Goal: Task Accomplishment & Management: Complete application form

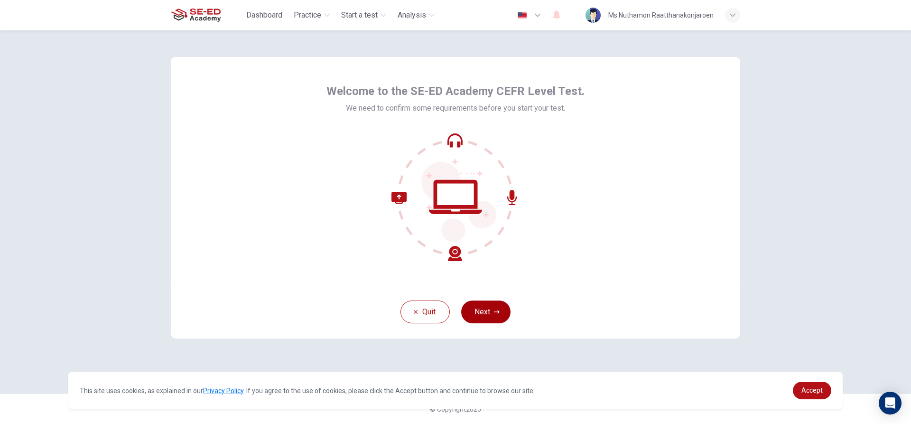
click at [488, 306] on button "Next" at bounding box center [485, 311] width 49 height 23
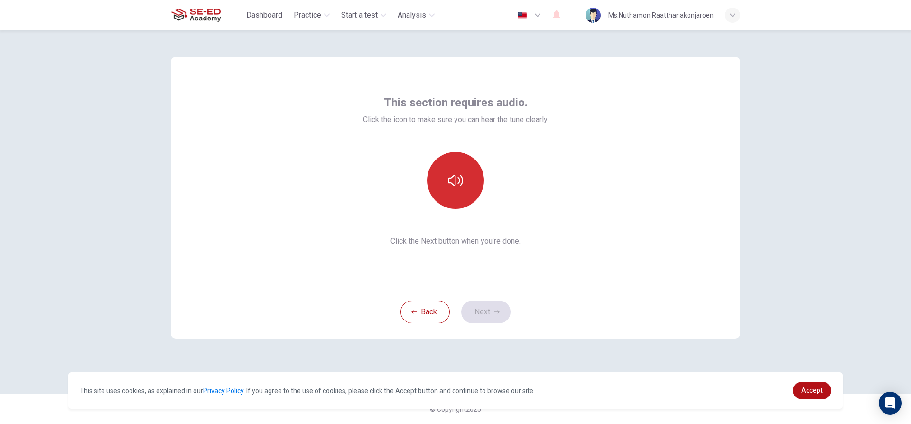
click at [465, 165] on button "button" at bounding box center [455, 180] width 57 height 57
click at [499, 306] on button "Next" at bounding box center [485, 311] width 49 height 23
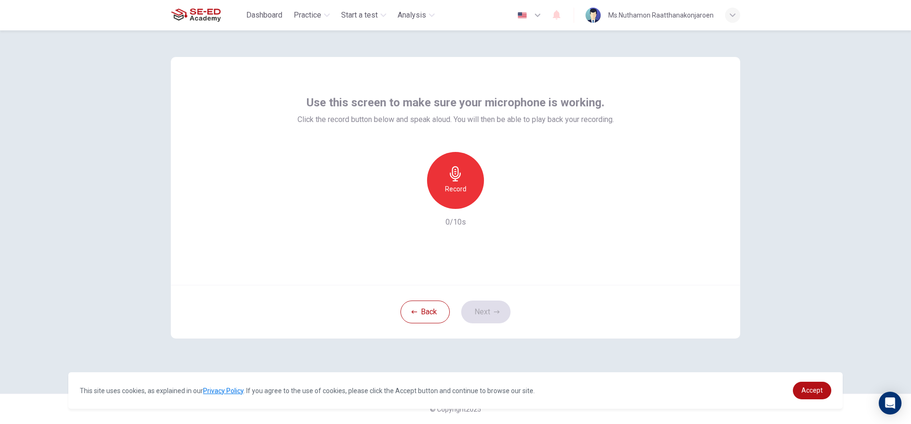
click at [464, 171] on div "Record" at bounding box center [455, 180] width 57 height 57
click at [496, 198] on icon "button" at bounding box center [498, 200] width 9 height 9
click at [658, 360] on div "Use this screen to make sure your microphone is working. Click the record butto…" at bounding box center [455, 211] width 599 height 363
click at [456, 180] on icon "button" at bounding box center [455, 173] width 15 height 15
click at [464, 171] on div "Stop" at bounding box center [455, 180] width 57 height 57
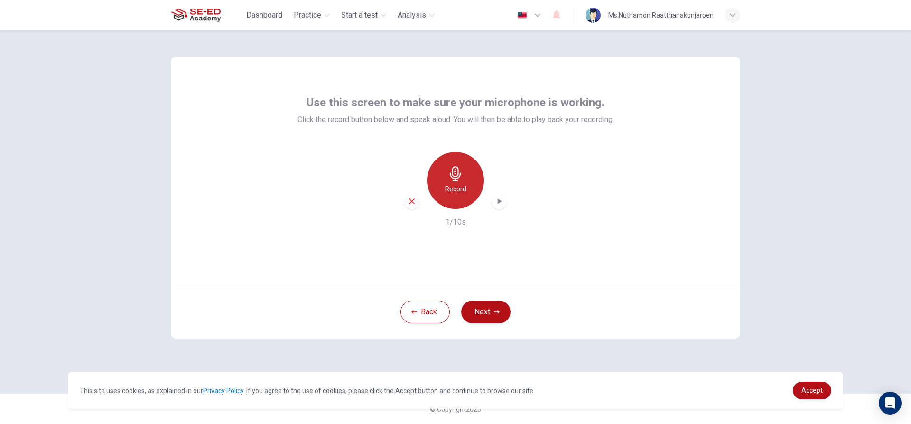
click at [462, 181] on div "Record" at bounding box center [455, 180] width 57 height 57
click at [462, 181] on div "Stop" at bounding box center [455, 180] width 57 height 57
click at [415, 197] on icon "button" at bounding box center [411, 201] width 9 height 9
click at [456, 185] on h6 "Record" at bounding box center [455, 188] width 21 height 11
click at [498, 203] on icon "button" at bounding box center [500, 201] width 4 height 6
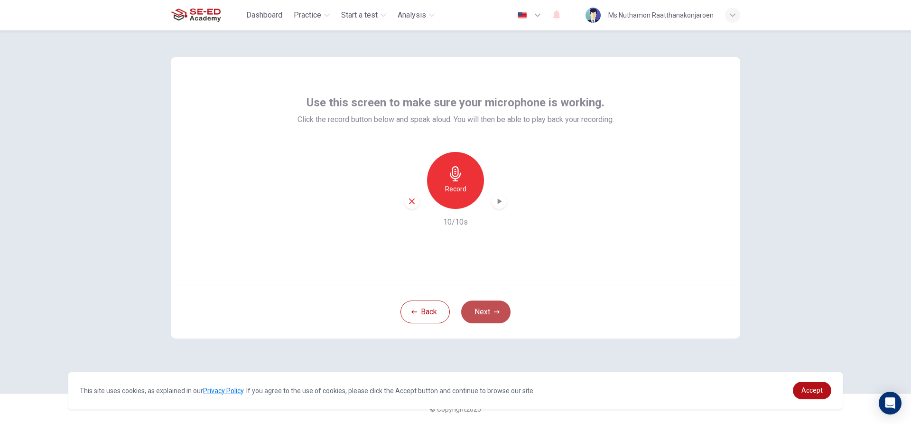
click at [475, 304] on button "Next" at bounding box center [485, 311] width 49 height 23
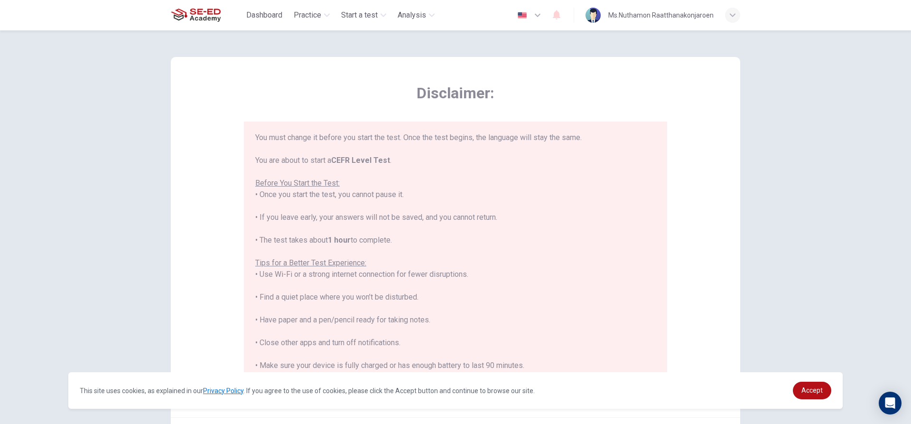
scroll to position [91, 0]
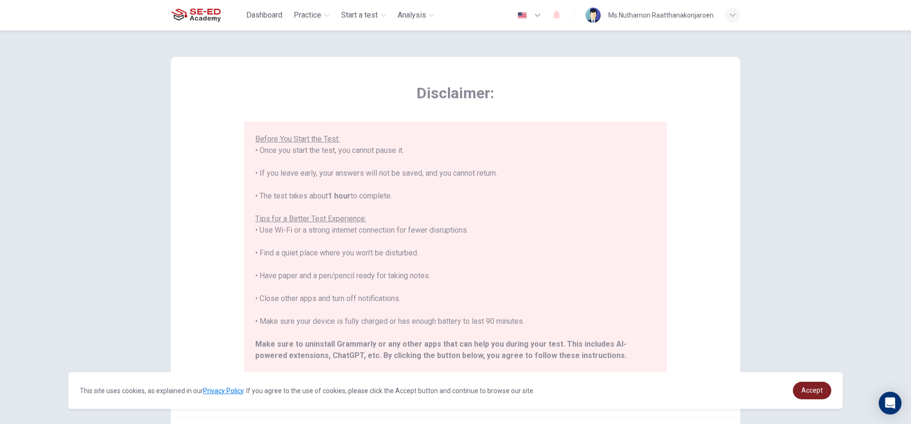
click at [810, 382] on link "Accept" at bounding box center [812, 390] width 38 height 18
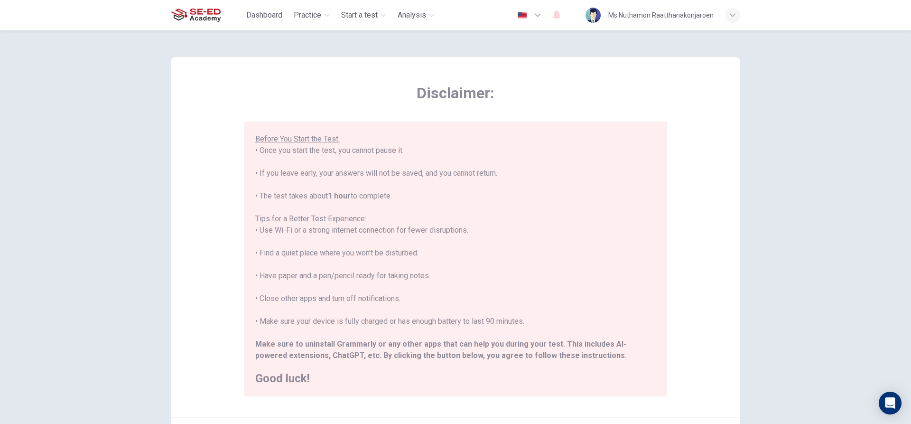
scroll to position [104, 0]
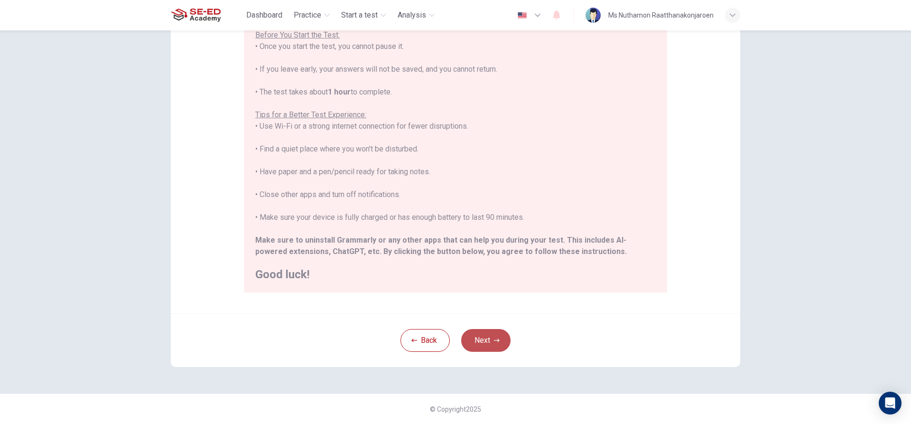
click at [503, 338] on button "Next" at bounding box center [485, 340] width 49 height 23
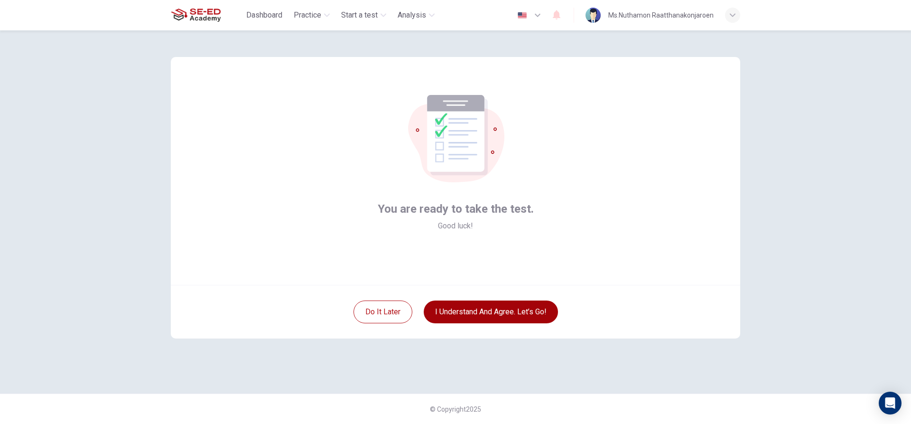
click at [525, 305] on button "I understand and agree. Let’s go!" at bounding box center [491, 311] width 134 height 23
click at [511, 312] on button "I understand and agree. Let’s go!" at bounding box center [491, 311] width 134 height 23
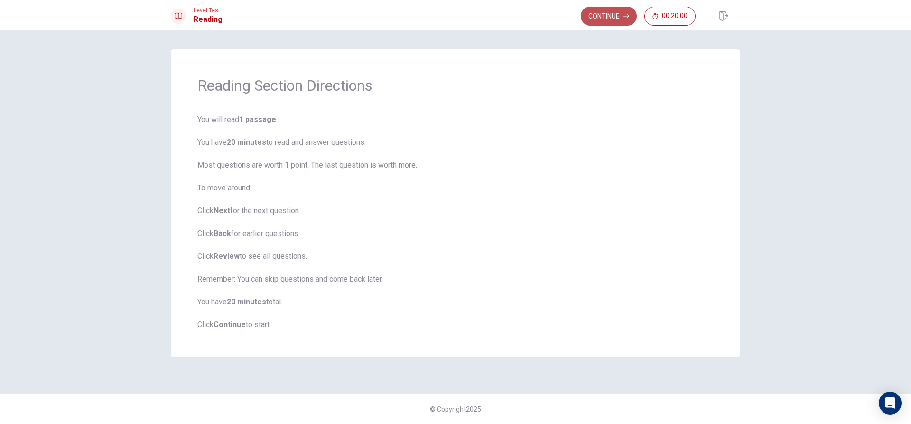
click at [608, 10] on button "Continue" at bounding box center [609, 16] width 56 height 19
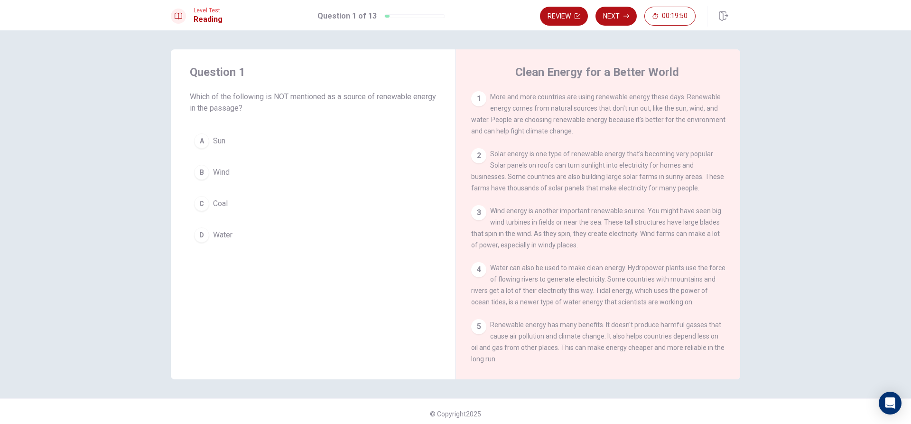
click at [197, 202] on div "C" at bounding box center [201, 203] width 15 height 15
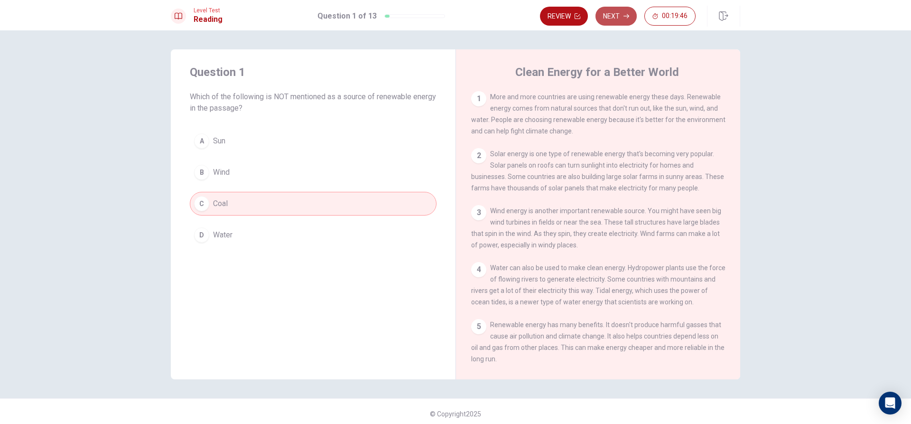
click at [622, 8] on button "Next" at bounding box center [615, 16] width 41 height 19
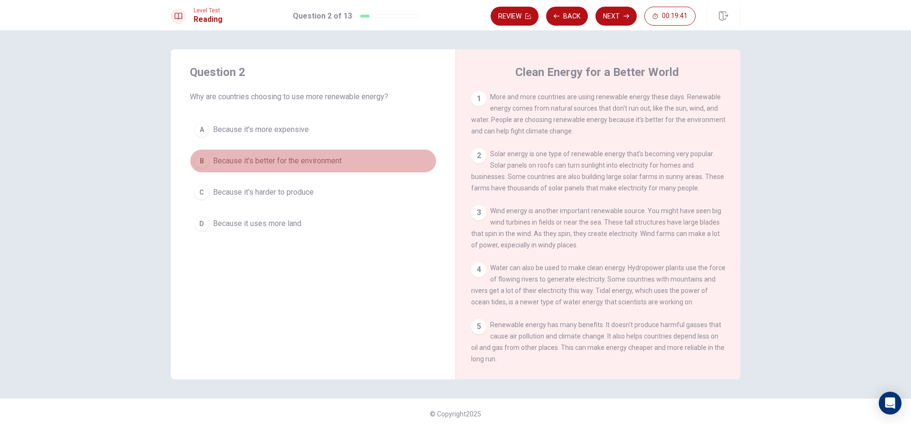
click at [204, 157] on div "B" at bounding box center [201, 160] width 15 height 15
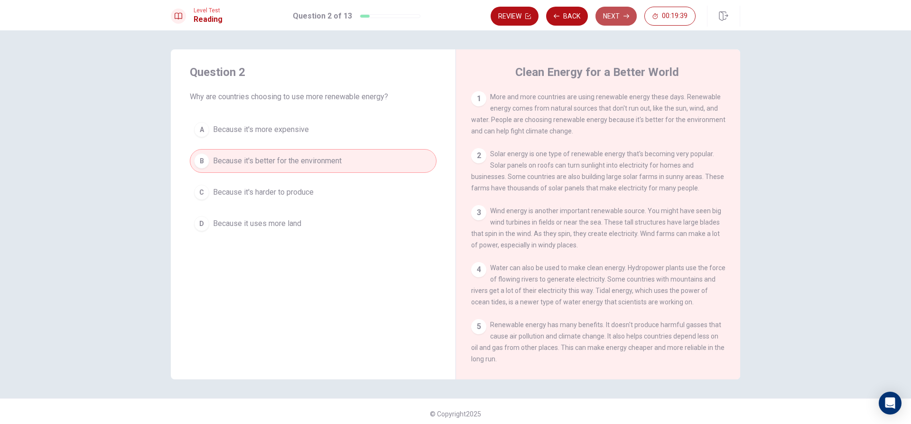
click at [611, 14] on button "Next" at bounding box center [615, 16] width 41 height 19
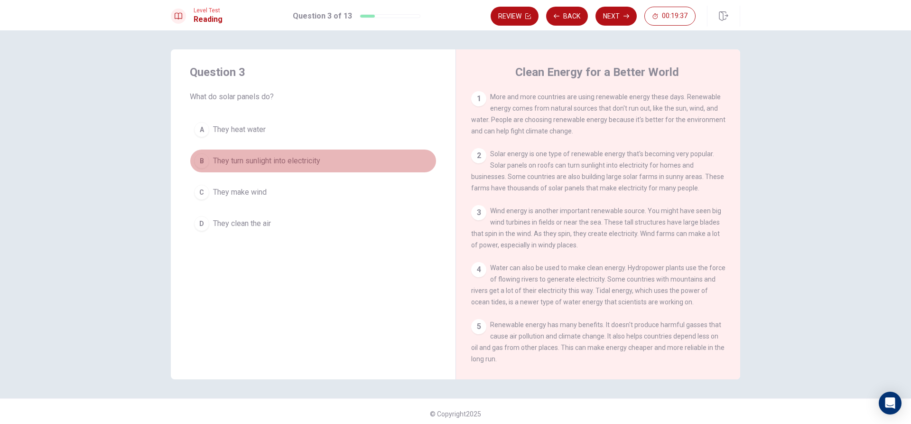
click at [213, 162] on span "They turn sunlight into electricity" at bounding box center [266, 160] width 107 height 11
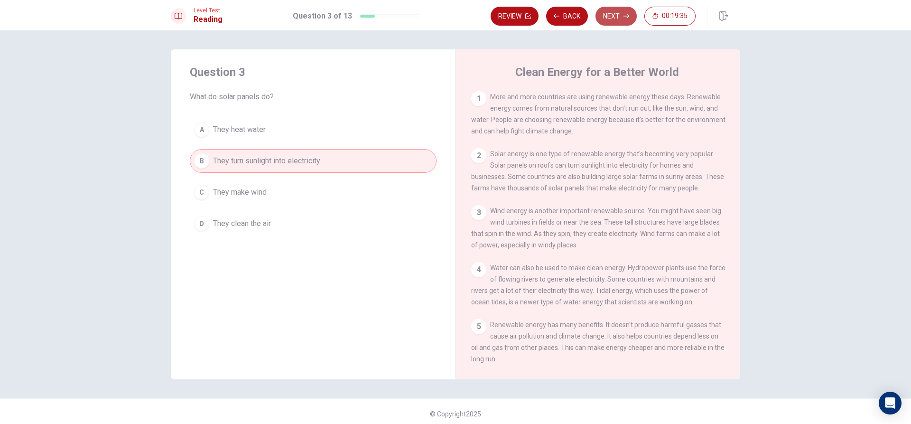
click at [609, 9] on button "Next" at bounding box center [615, 16] width 41 height 19
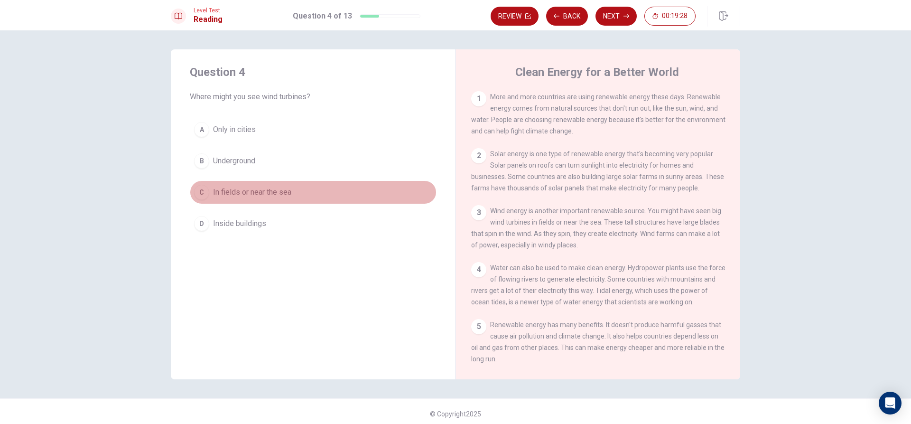
click at [201, 193] on div "C" at bounding box center [201, 191] width 15 height 15
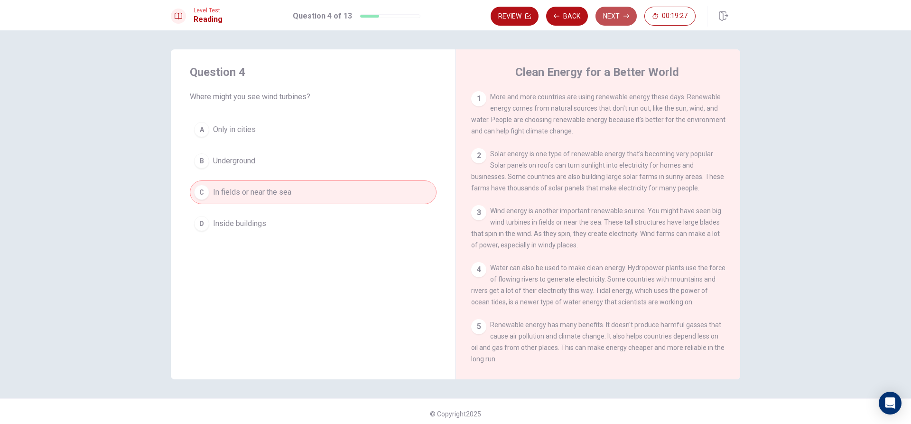
click at [626, 13] on icon "button" at bounding box center [626, 16] width 6 height 6
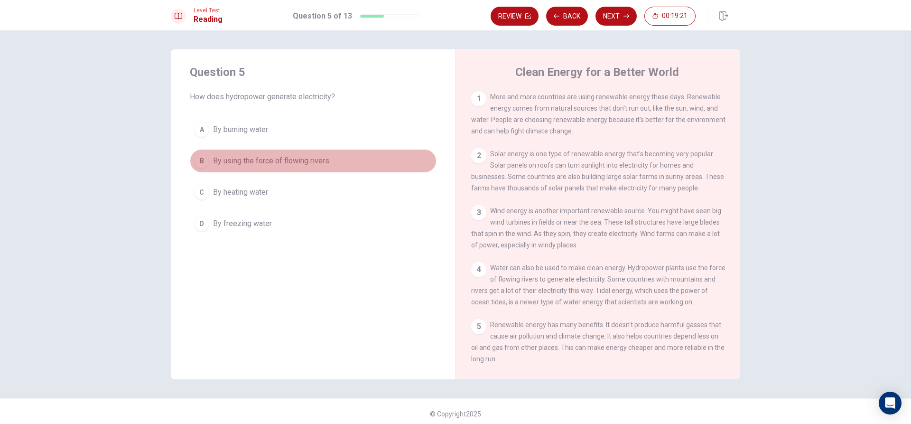
click at [191, 157] on button "B By using the force of flowing rivers" at bounding box center [313, 161] width 247 height 24
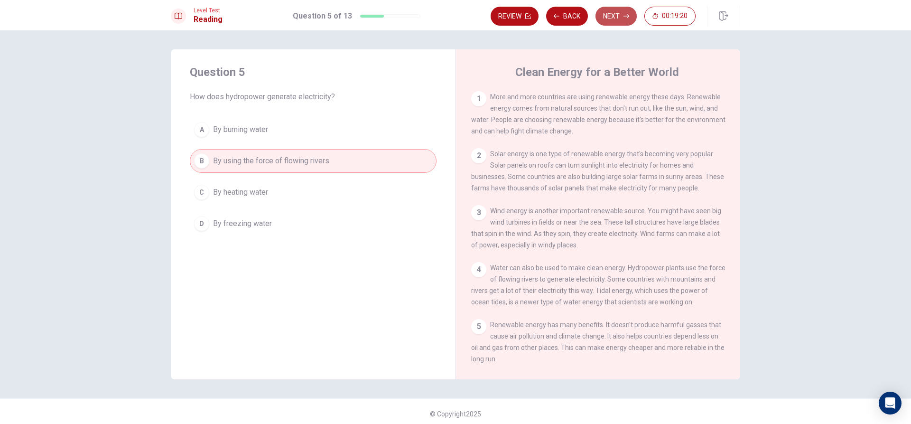
click at [614, 18] on button "Next" at bounding box center [615, 16] width 41 height 19
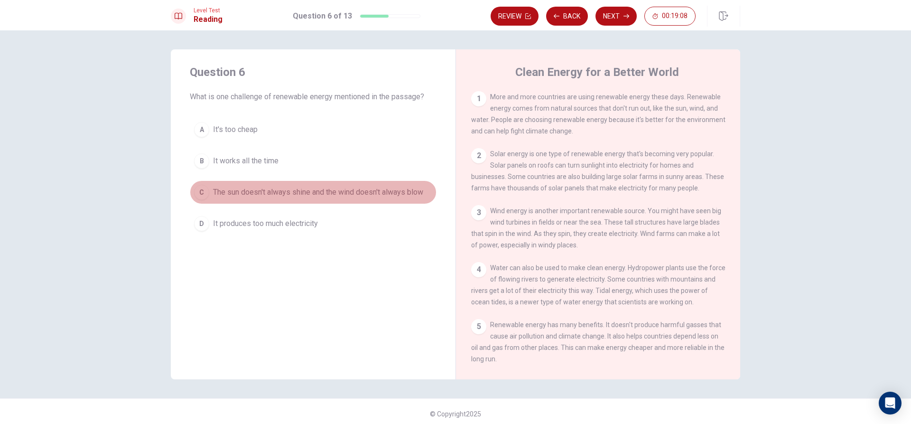
click at [203, 186] on div "C" at bounding box center [201, 191] width 15 height 15
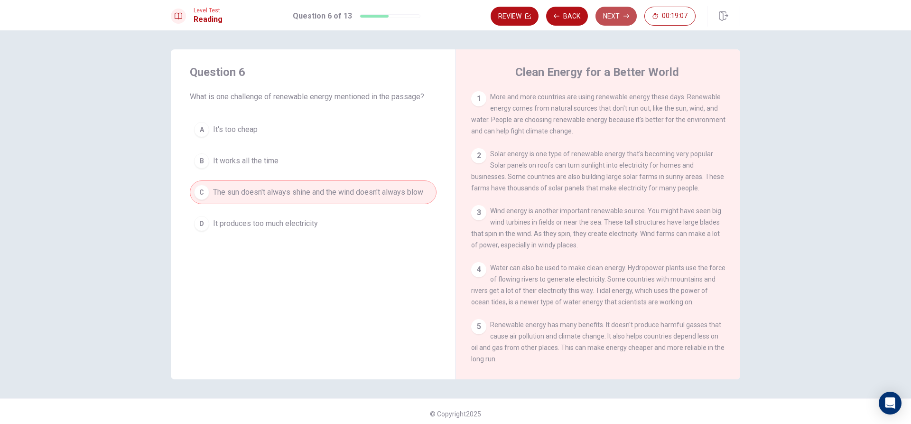
click at [626, 18] on icon "button" at bounding box center [626, 16] width 6 height 6
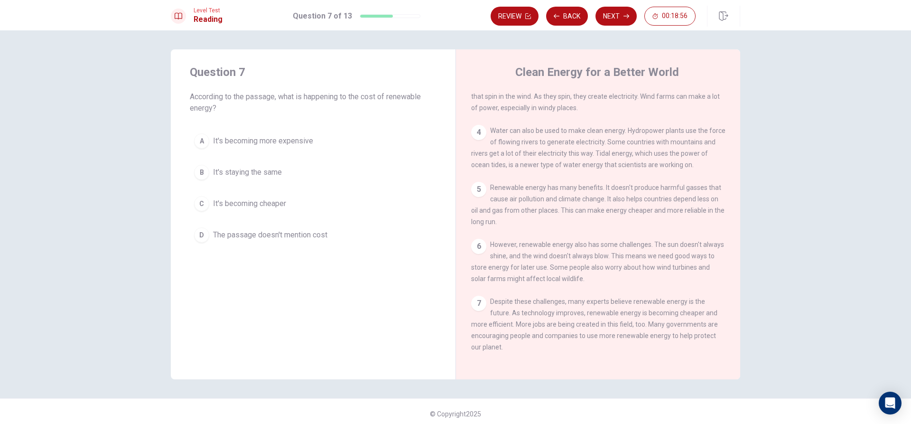
scroll to position [151, 0]
click at [204, 202] on div "C" at bounding box center [201, 203] width 15 height 15
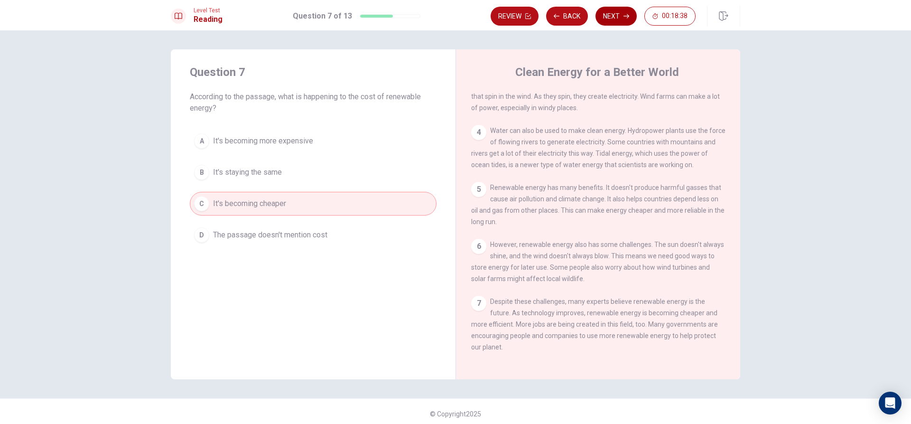
click at [609, 18] on button "Next" at bounding box center [615, 16] width 41 height 19
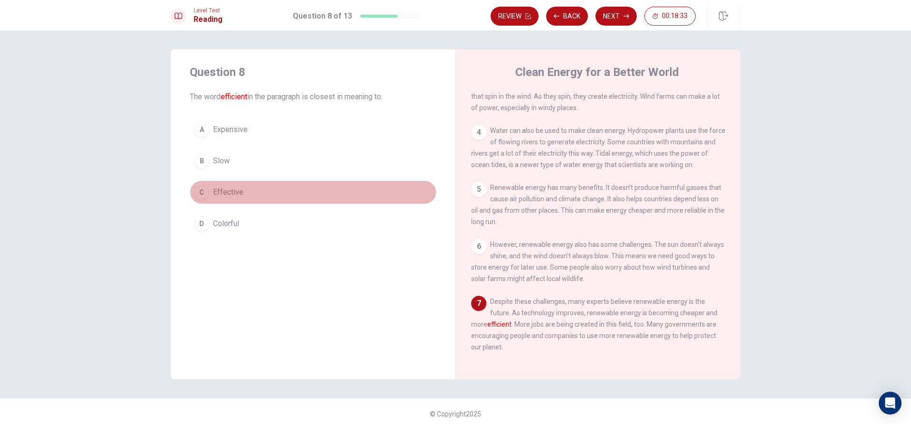
click at [204, 190] on div "C" at bounding box center [201, 191] width 15 height 15
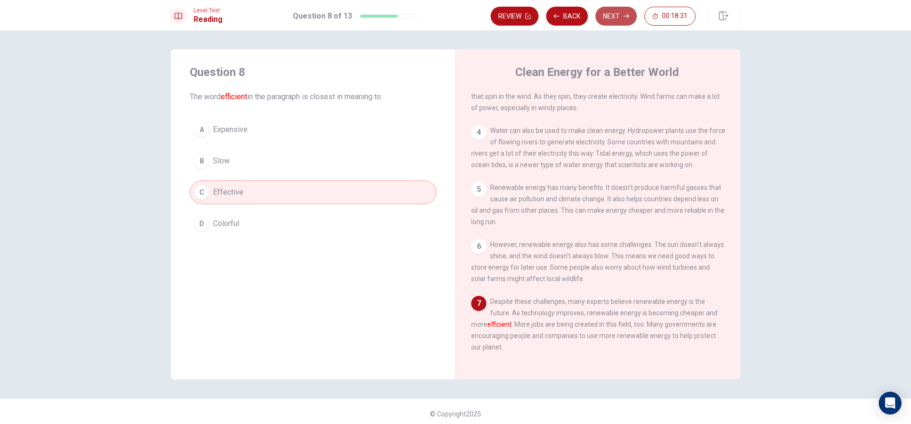
click at [613, 18] on button "Next" at bounding box center [615, 16] width 41 height 19
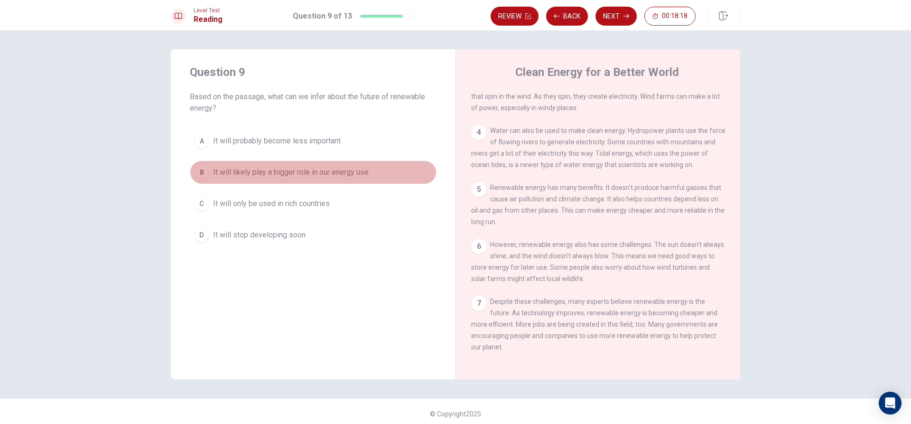
click at [204, 175] on div "B" at bounding box center [201, 172] width 15 height 15
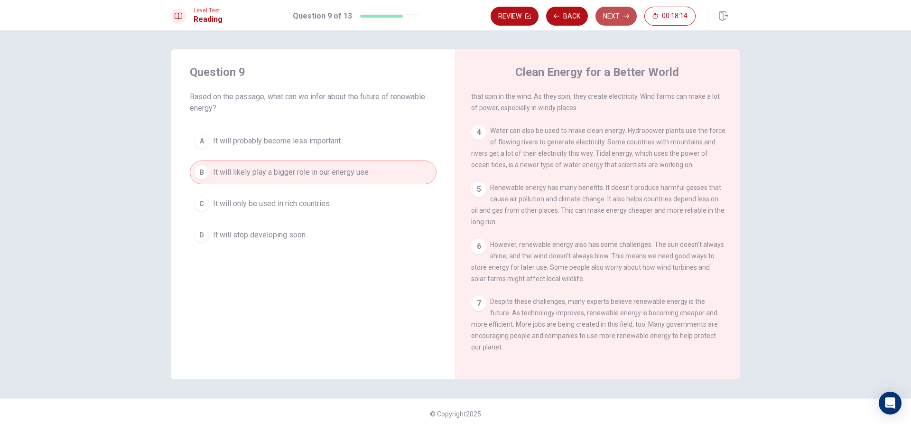
click at [605, 16] on button "Next" at bounding box center [615, 16] width 41 height 19
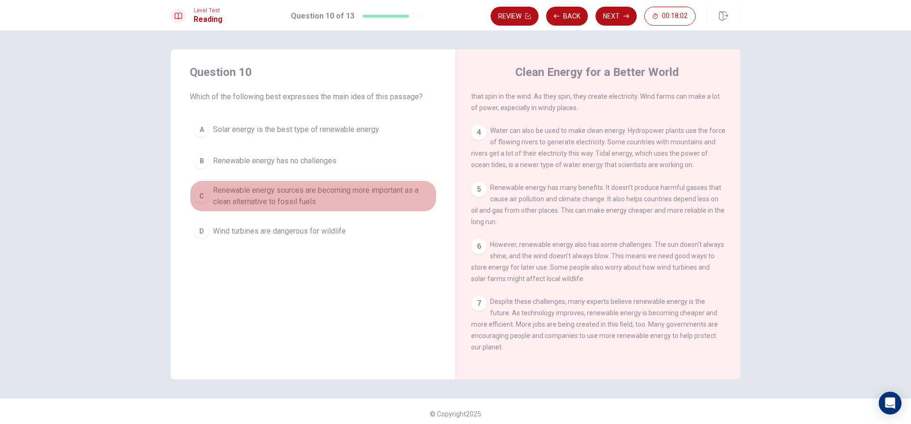
click at [202, 192] on div "C" at bounding box center [201, 195] width 15 height 15
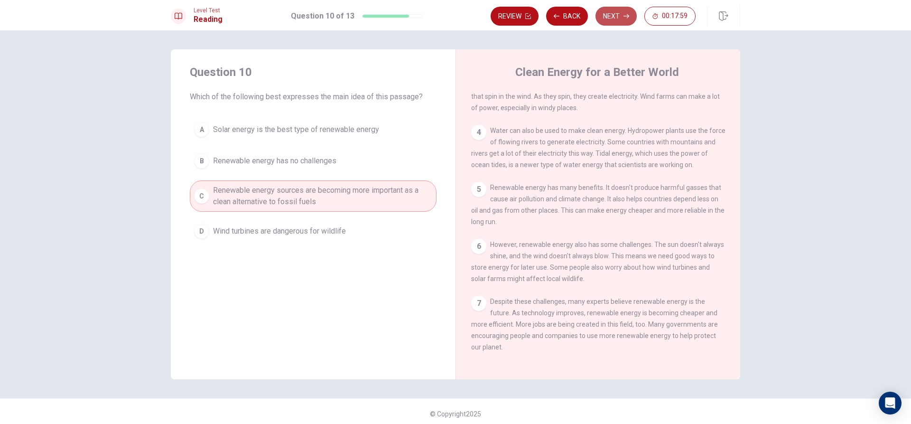
click at [611, 19] on button "Next" at bounding box center [615, 16] width 41 height 19
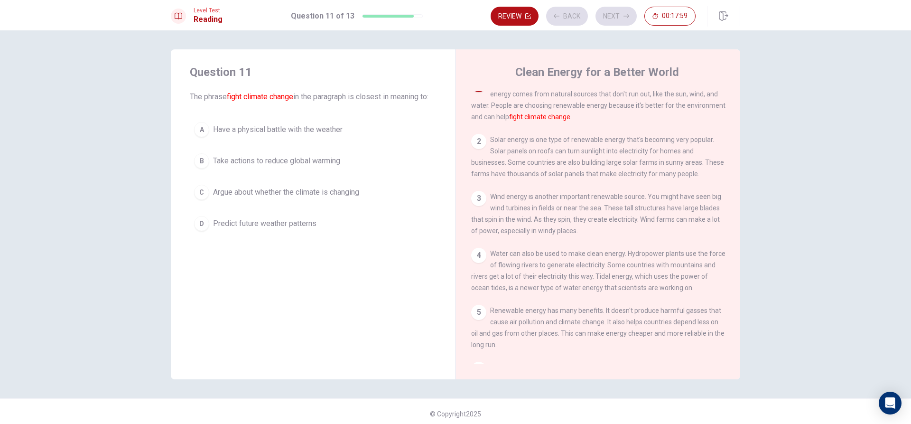
scroll to position [0, 0]
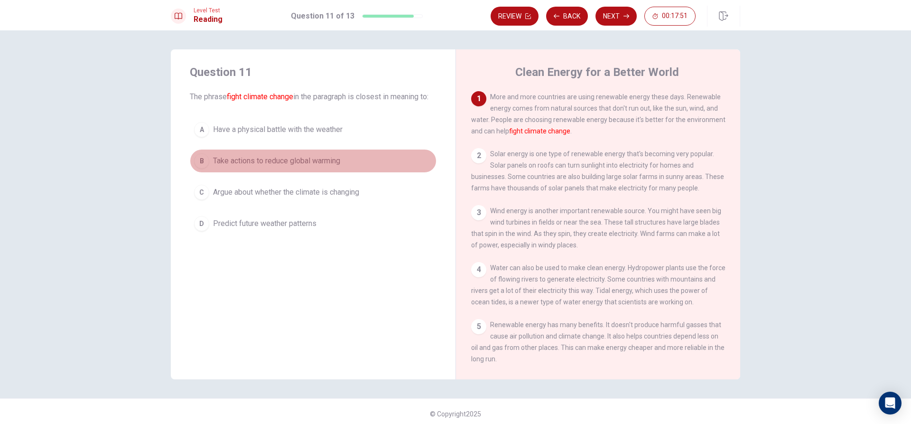
click at [195, 168] on div "B" at bounding box center [201, 160] width 15 height 15
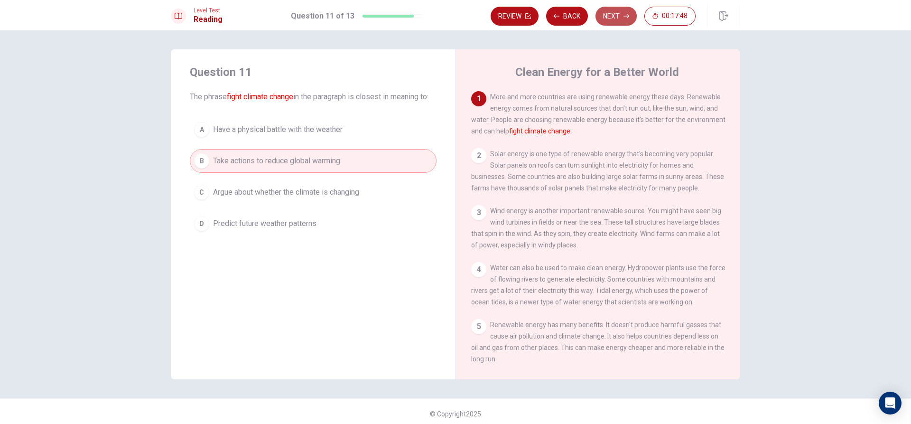
click at [623, 8] on button "Next" at bounding box center [615, 16] width 41 height 19
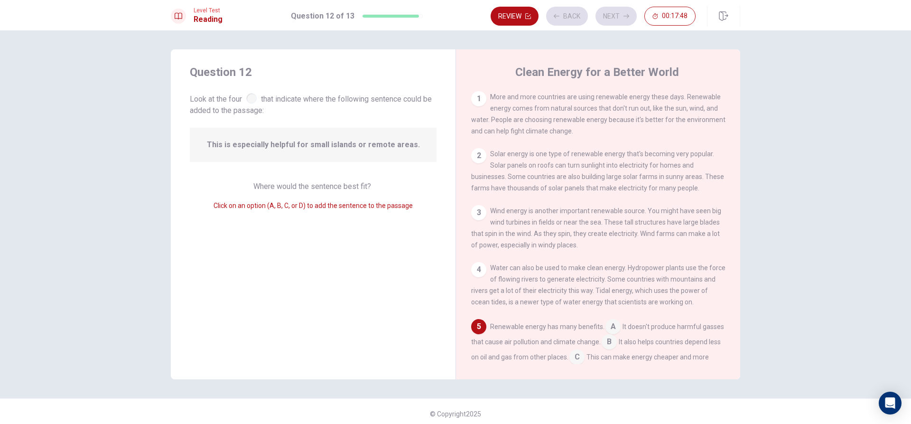
scroll to position [118, 0]
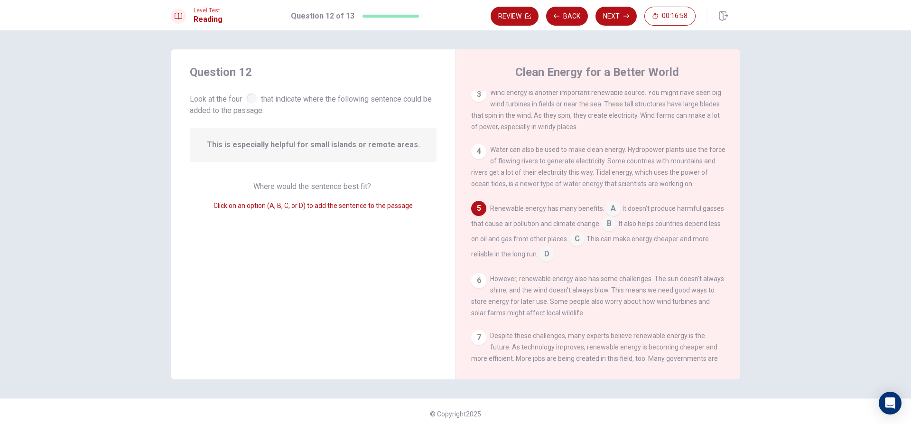
click at [584, 243] on input at bounding box center [576, 239] width 15 height 15
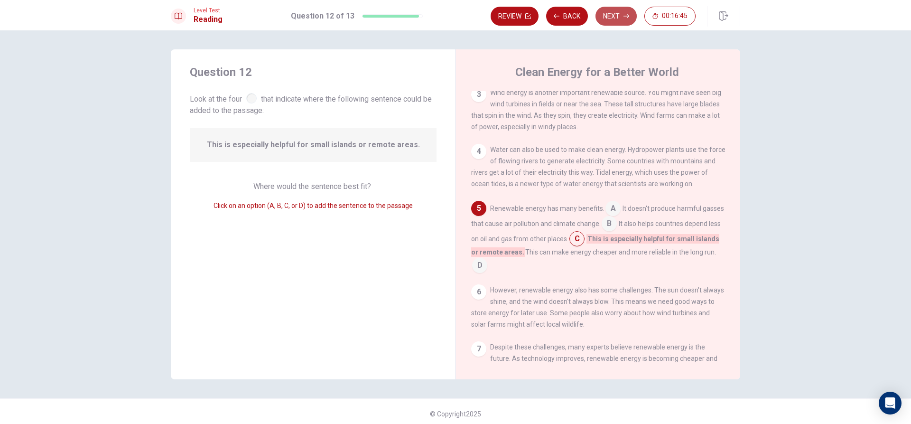
click at [620, 12] on button "Next" at bounding box center [615, 16] width 41 height 19
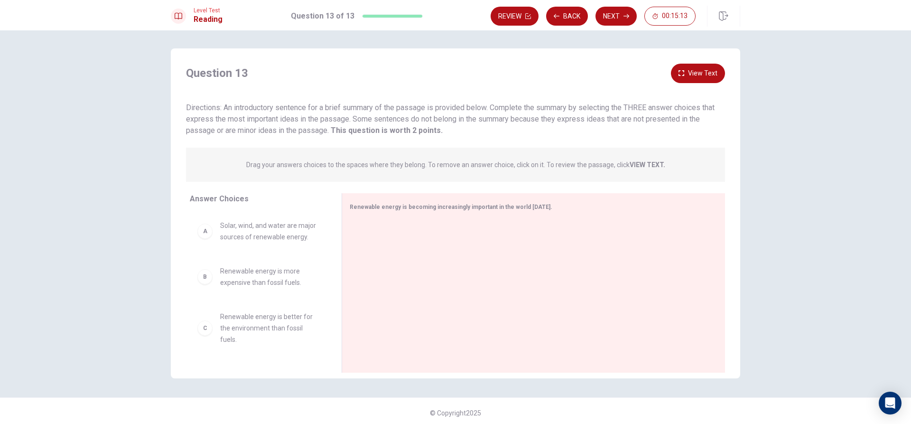
scroll to position [0, 0]
drag, startPoint x: 278, startPoint y: 236, endPoint x: 620, endPoint y: 211, distance: 342.4
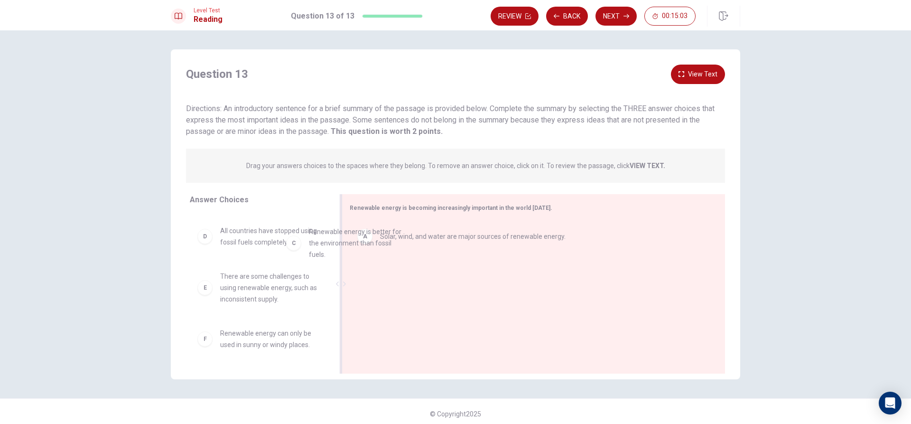
scroll to position [40, 0]
drag, startPoint x: 280, startPoint y: 237, endPoint x: 422, endPoint y: 280, distance: 148.2
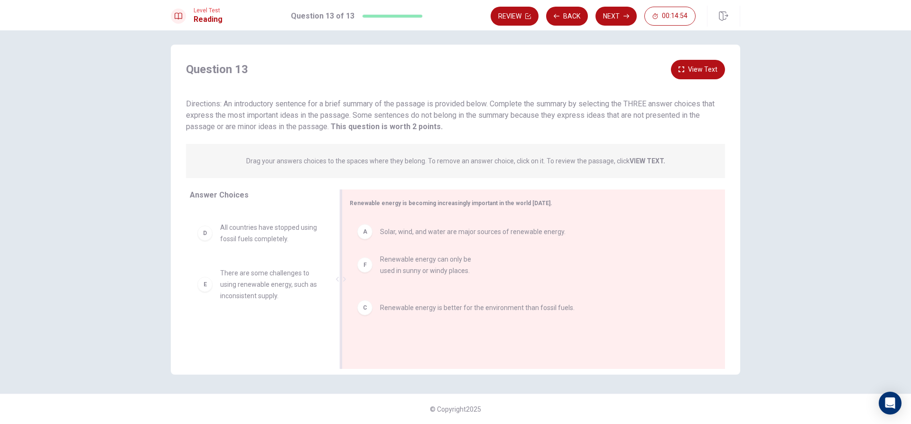
drag, startPoint x: 287, startPoint y: 340, endPoint x: 451, endPoint y: 263, distance: 180.8
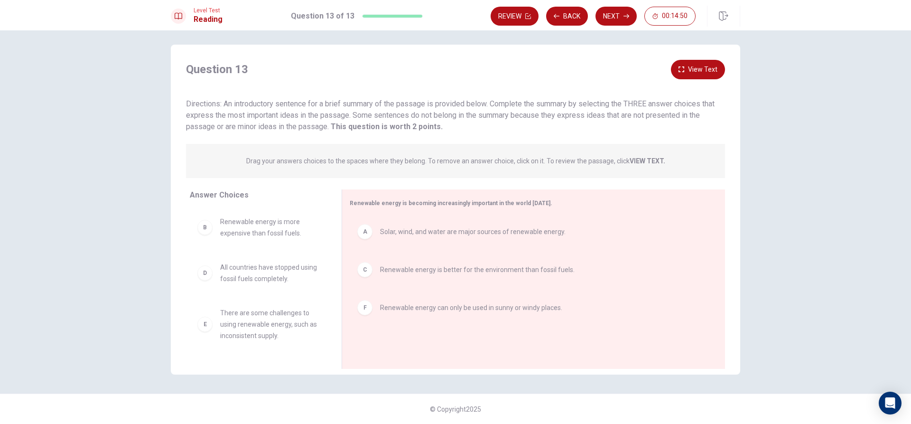
scroll to position [0, 0]
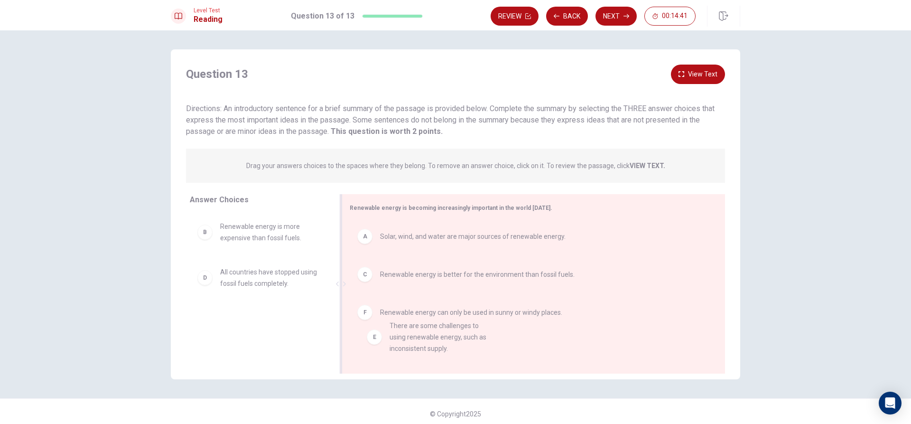
drag, startPoint x: 220, startPoint y: 330, endPoint x: 412, endPoint y: 338, distance: 192.7
drag, startPoint x: 238, startPoint y: 334, endPoint x: 410, endPoint y: 350, distance: 172.9
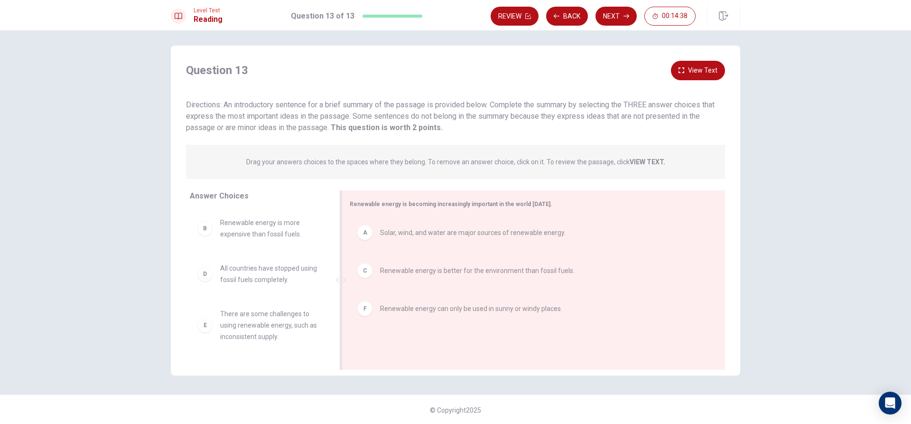
scroll to position [5, 0]
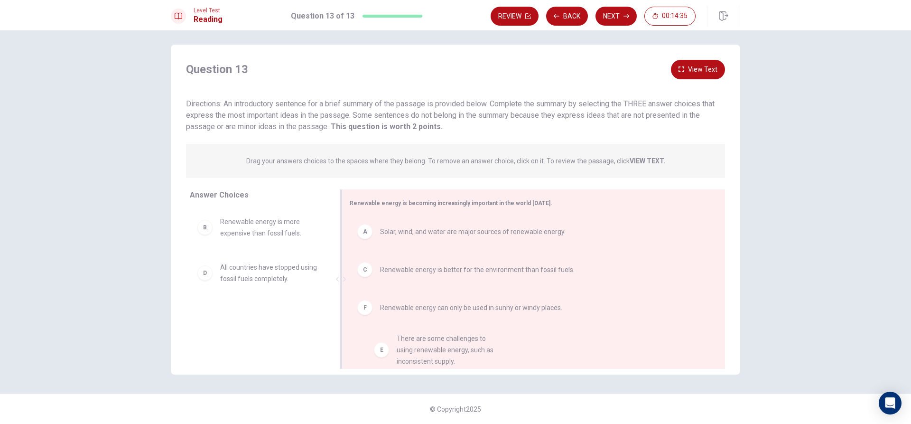
drag, startPoint x: 262, startPoint y: 331, endPoint x: 449, endPoint y: 357, distance: 188.1
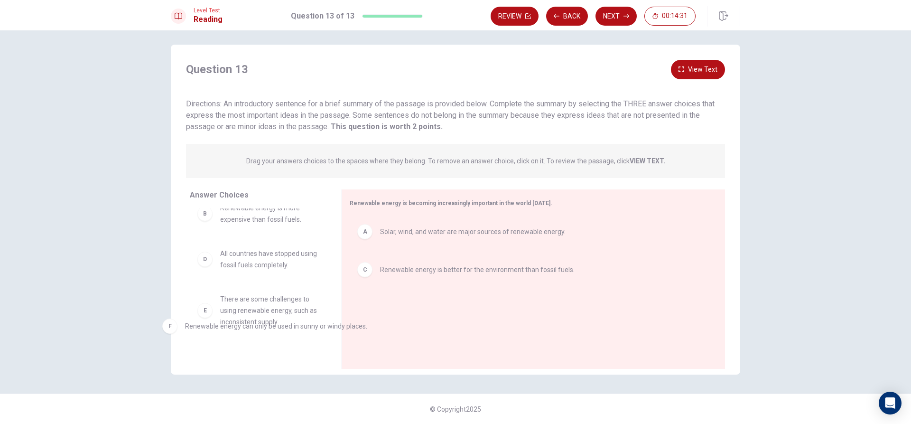
drag, startPoint x: 407, startPoint y: 312, endPoint x: 177, endPoint y: 336, distance: 231.3
drag, startPoint x: 244, startPoint y: 313, endPoint x: 464, endPoint y: 335, distance: 221.2
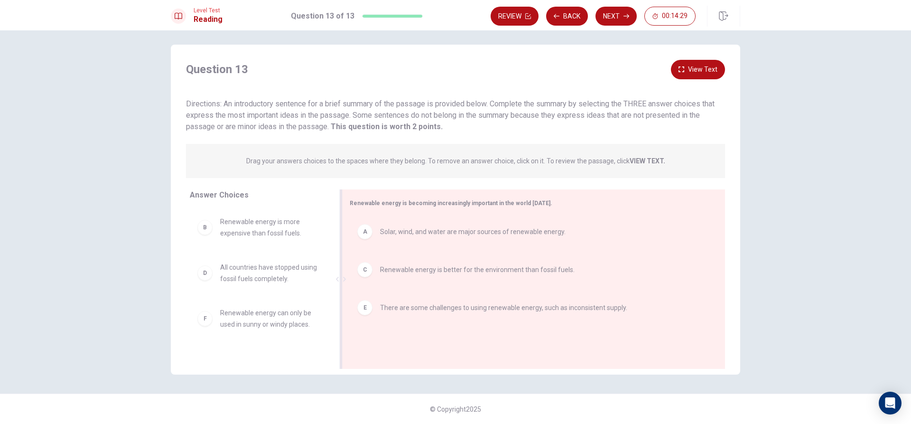
scroll to position [0, 0]
drag, startPoint x: 268, startPoint y: 271, endPoint x: 475, endPoint y: 352, distance: 221.5
click at [614, 7] on button "Next" at bounding box center [615, 16] width 41 height 19
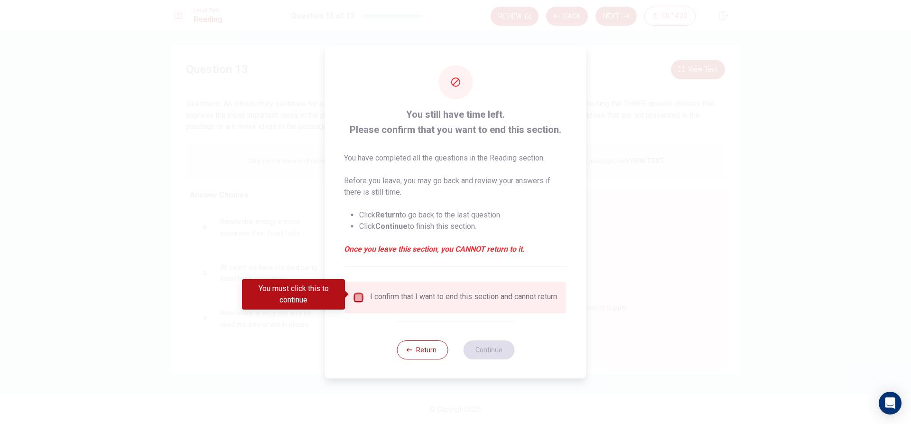
click at [353, 292] on input "You must click this to continue" at bounding box center [358, 297] width 11 height 11
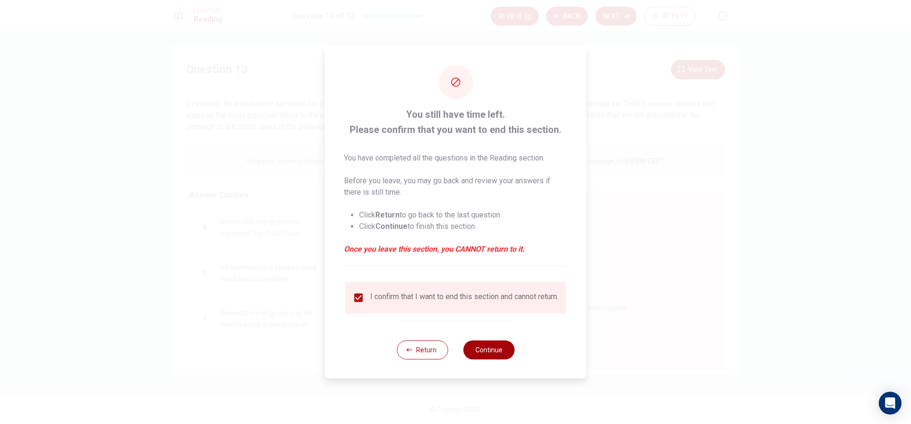
click at [495, 354] on button "Continue" at bounding box center [488, 349] width 51 height 19
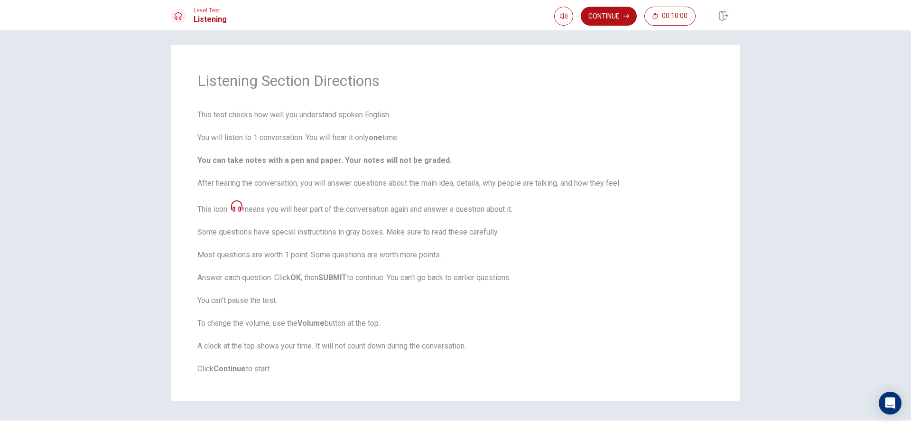
click at [240, 203] on icon at bounding box center [236, 205] width 11 height 11
click at [238, 209] on icon at bounding box center [236, 205] width 11 height 11
click at [567, 11] on button "button" at bounding box center [563, 16] width 19 height 19
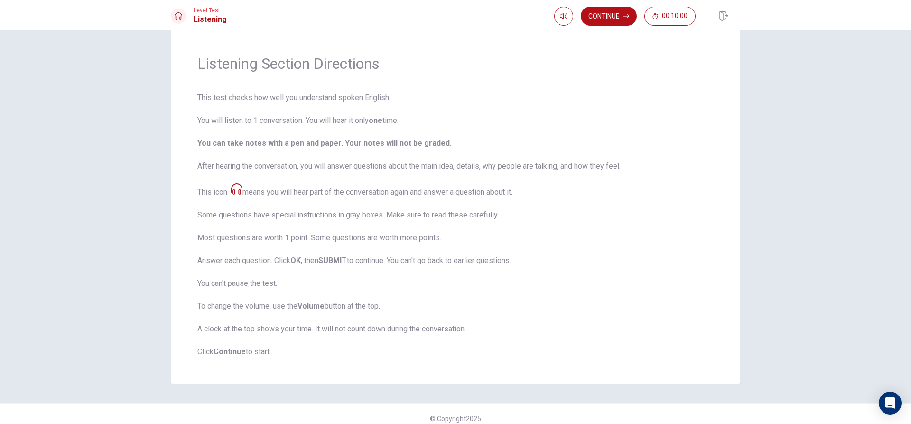
scroll to position [31, 0]
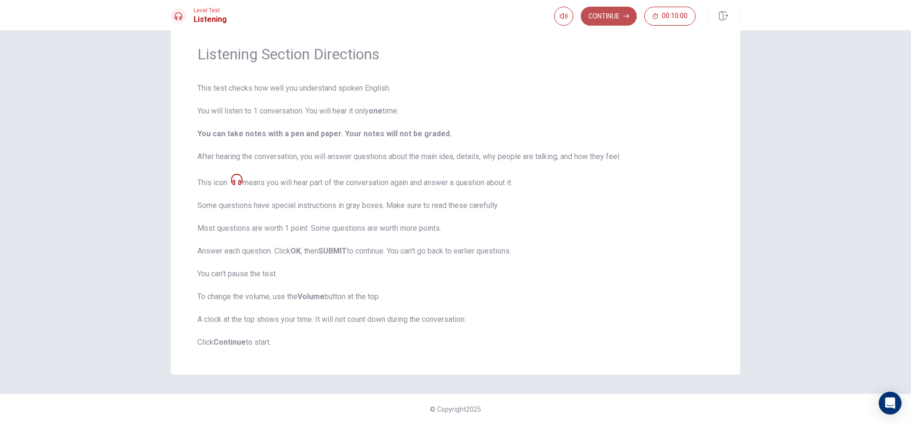
click at [622, 13] on button "Continue" at bounding box center [609, 16] width 56 height 19
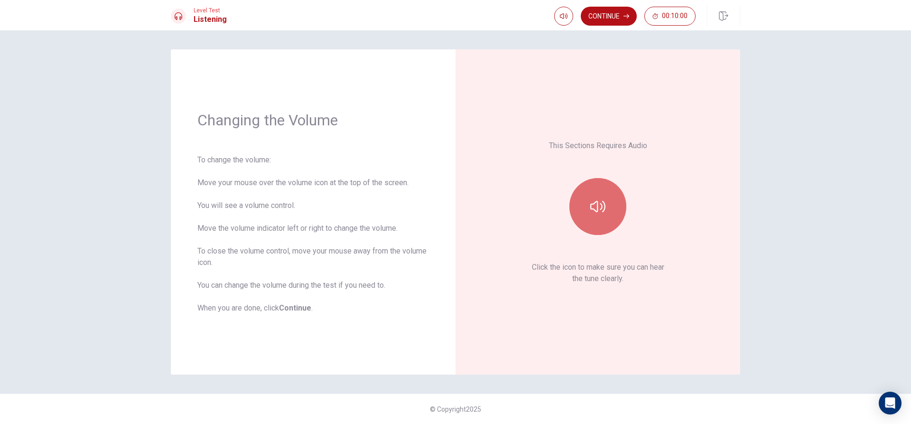
click at [606, 216] on button "button" at bounding box center [597, 206] width 57 height 57
click at [626, 13] on button "Continue" at bounding box center [609, 16] width 56 height 19
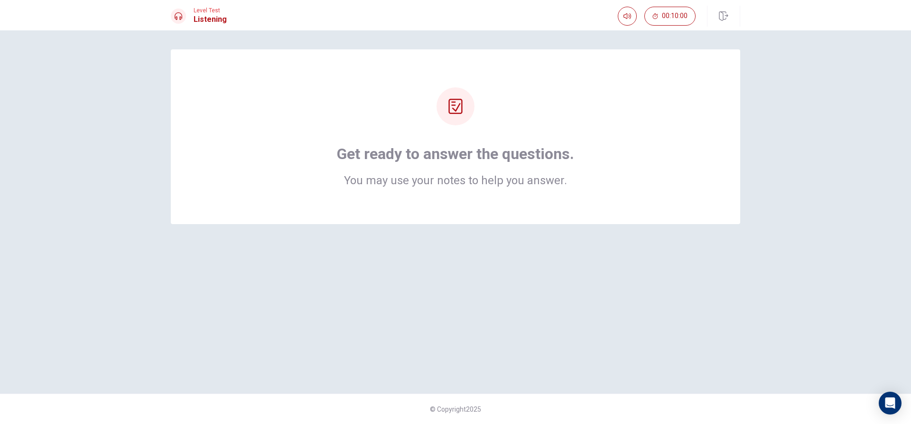
click at [449, 106] on icon at bounding box center [455, 106] width 14 height 15
click at [462, 109] on icon at bounding box center [455, 106] width 15 height 15
click at [481, 214] on div "Get ready to answer the questions. You may use your notes to help you answer." at bounding box center [455, 136] width 569 height 175
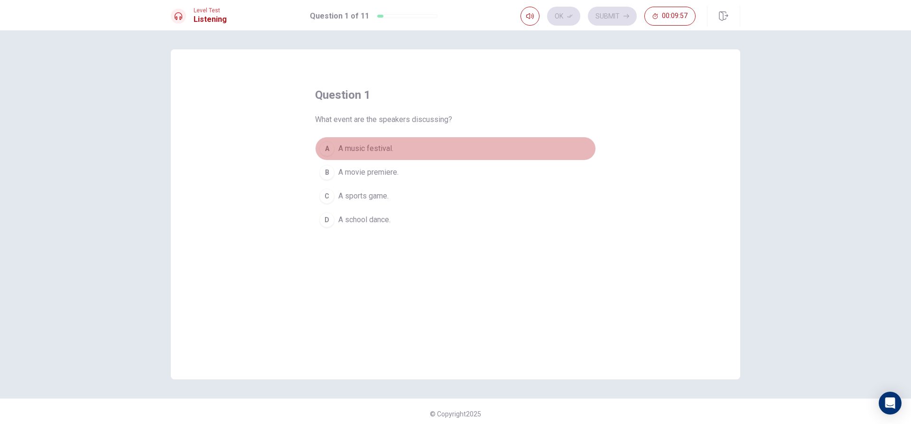
click at [327, 150] on div "A" at bounding box center [326, 148] width 15 height 15
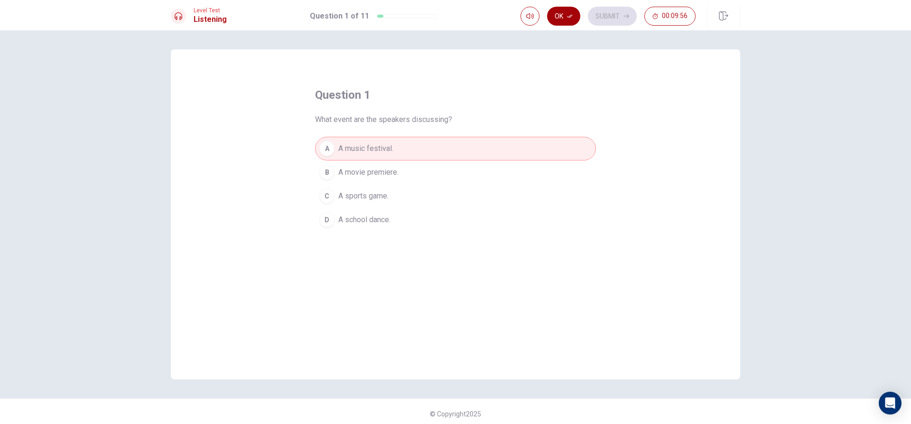
click at [556, 14] on button "Ok" at bounding box center [563, 16] width 33 height 19
click at [602, 13] on button "Submit" at bounding box center [612, 16] width 49 height 19
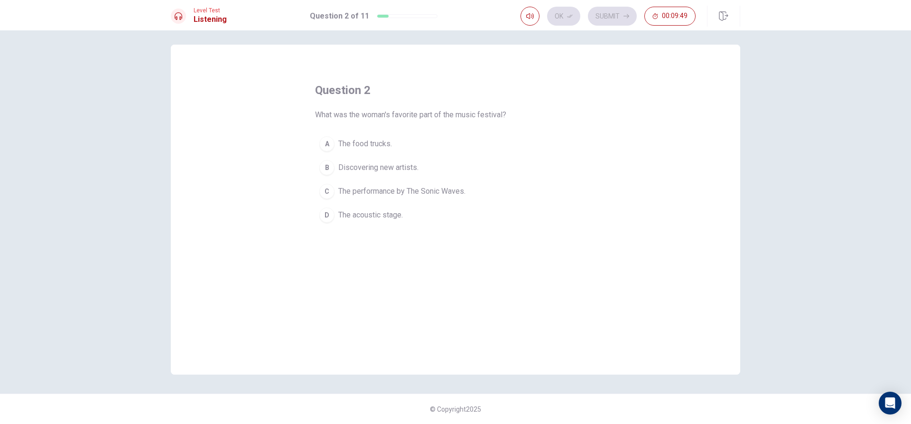
click at [323, 183] on button "C The performance by The Sonic Waves." at bounding box center [455, 191] width 281 height 24
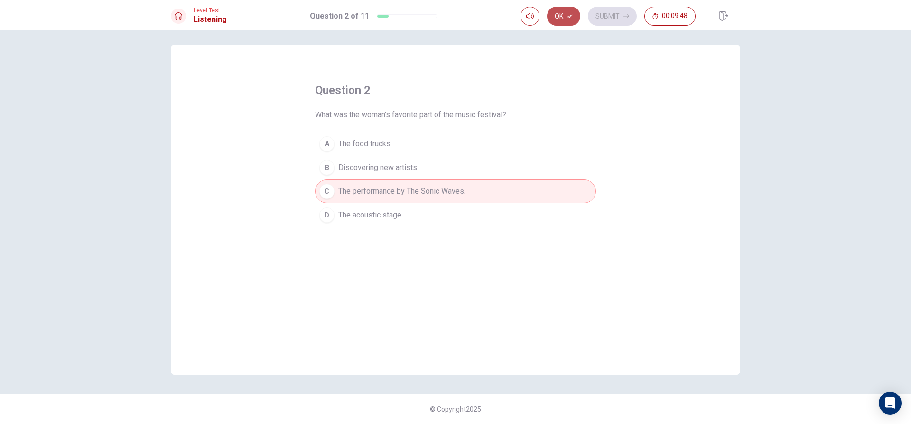
click at [571, 18] on icon "button" at bounding box center [570, 16] width 6 height 6
click at [614, 11] on button "Submit" at bounding box center [612, 16] width 49 height 19
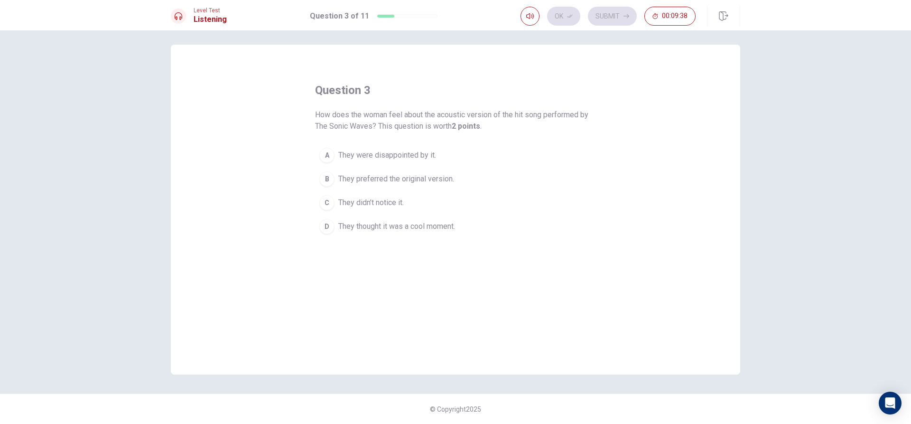
click at [330, 223] on div "D" at bounding box center [326, 226] width 15 height 15
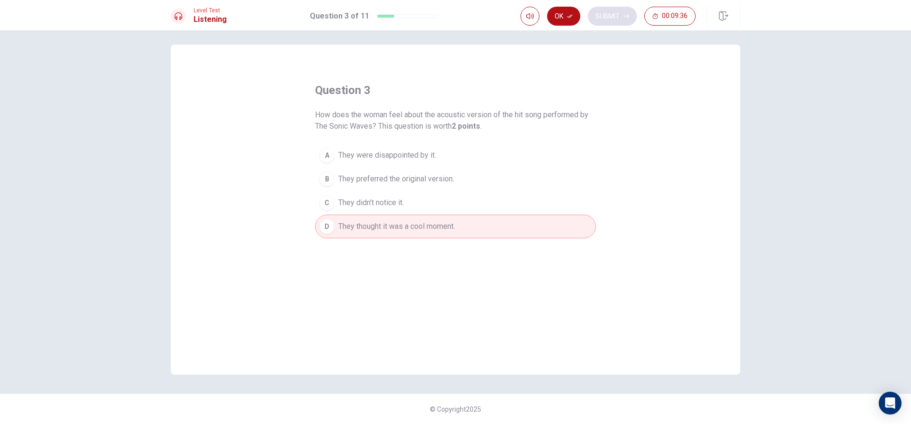
drag, startPoint x: 565, startPoint y: 16, endPoint x: 604, endPoint y: 14, distance: 38.5
click at [565, 16] on button "Ok" at bounding box center [563, 16] width 33 height 19
click at [615, 13] on button "Submit" at bounding box center [612, 16] width 49 height 19
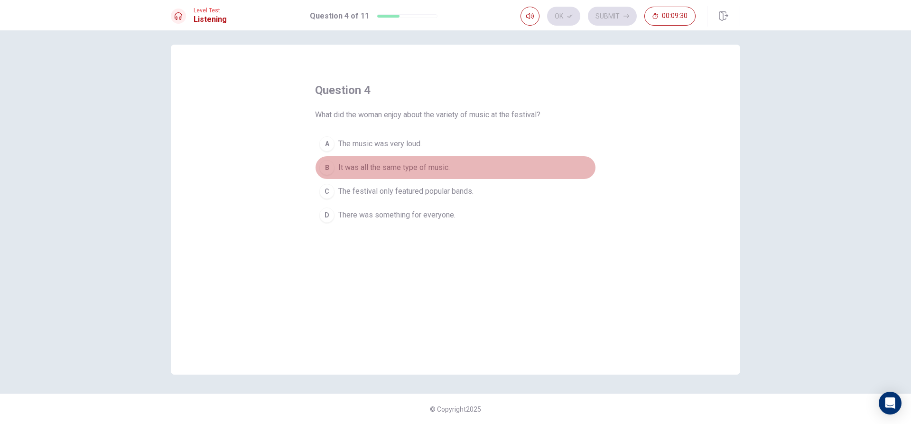
click at [321, 166] on div "B" at bounding box center [326, 167] width 15 height 15
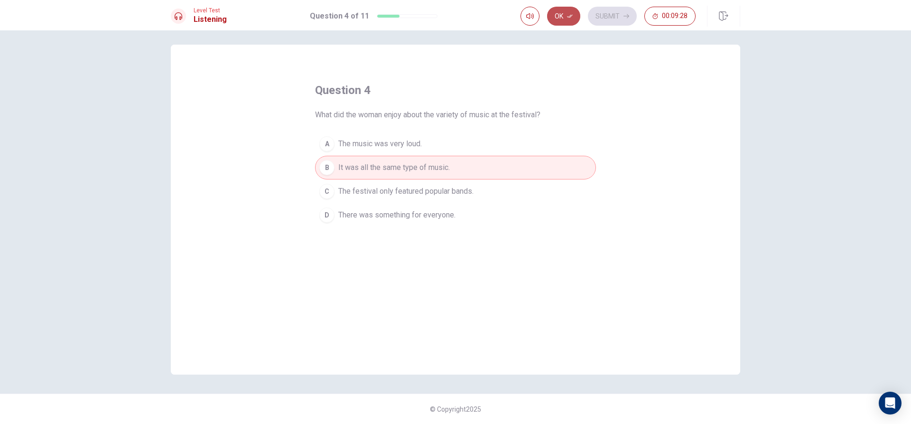
click at [567, 11] on button "Ok" at bounding box center [563, 16] width 33 height 19
click at [608, 18] on button "Submit" at bounding box center [612, 16] width 49 height 19
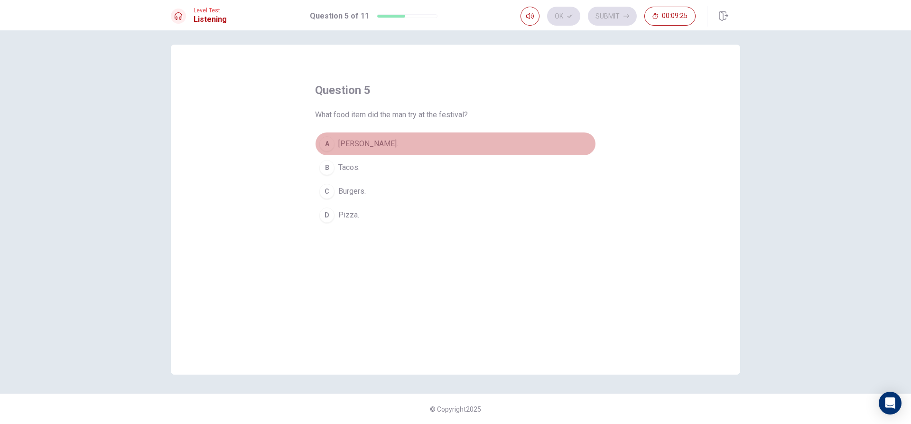
click at [325, 147] on div "A" at bounding box center [326, 143] width 15 height 15
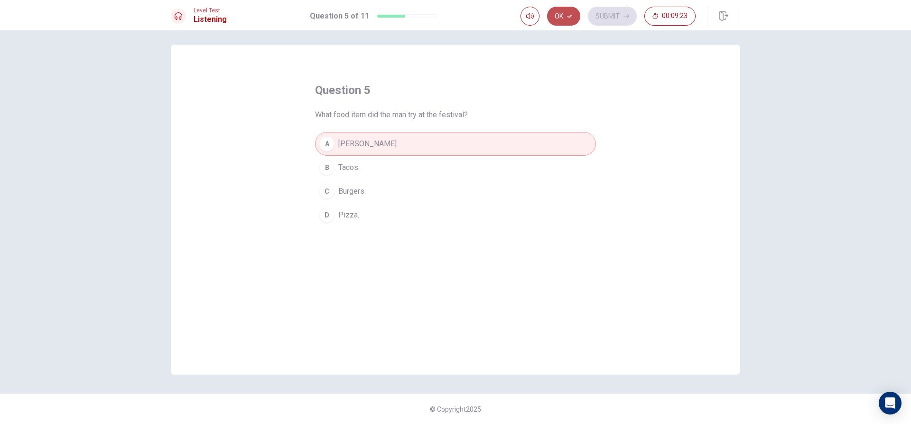
click at [566, 12] on button "Ok" at bounding box center [563, 16] width 33 height 19
click at [636, 14] on button "Submit" at bounding box center [612, 16] width 49 height 19
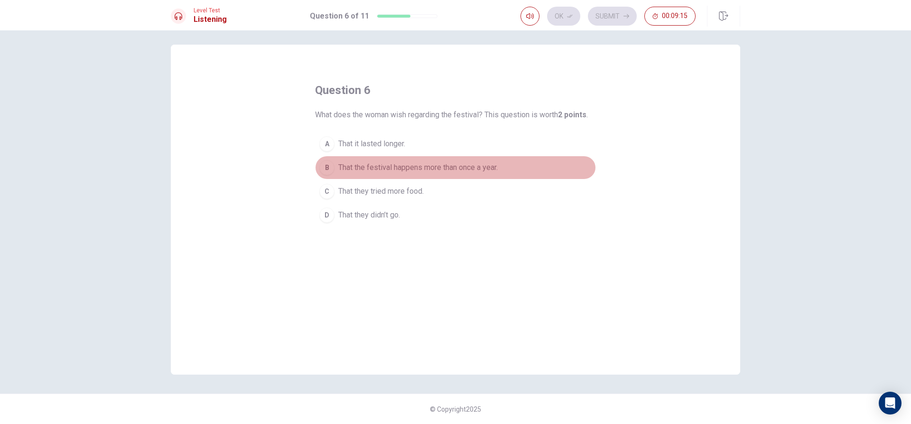
click at [321, 170] on div "B" at bounding box center [326, 167] width 15 height 15
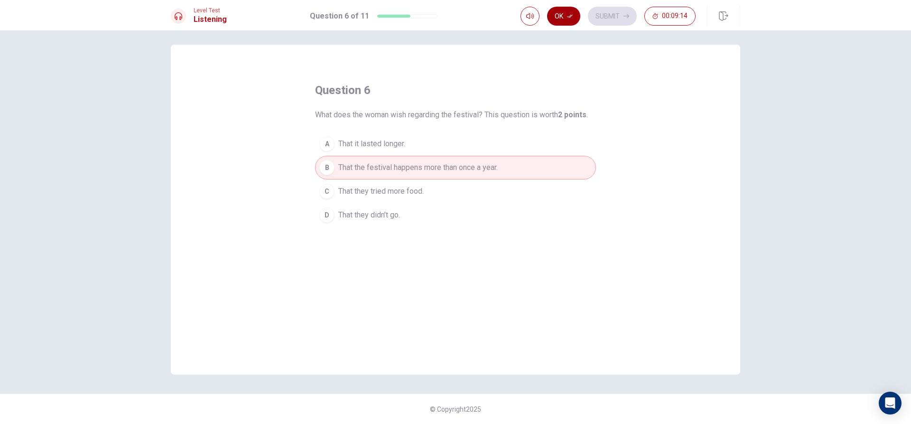
click at [550, 14] on button "Ok" at bounding box center [563, 16] width 33 height 19
click at [604, 13] on button "Submit" at bounding box center [612, 16] width 49 height 19
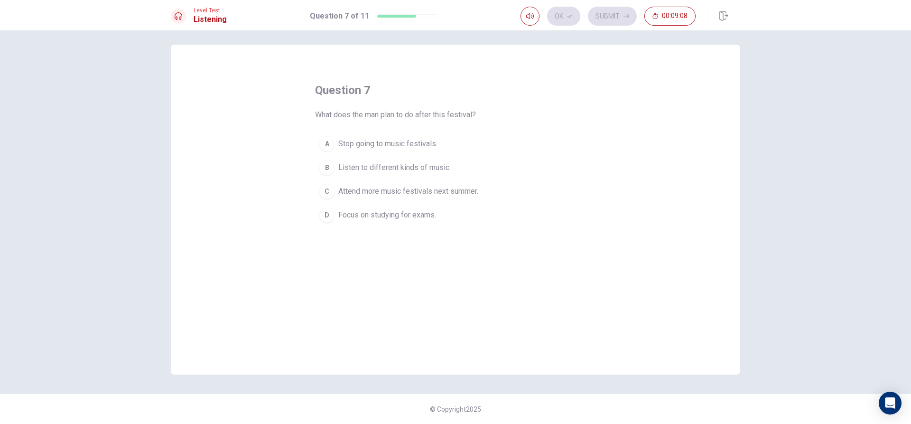
drag, startPoint x: 325, startPoint y: 190, endPoint x: 404, endPoint y: 168, distance: 81.4
click at [327, 190] on div "C" at bounding box center [326, 191] width 15 height 15
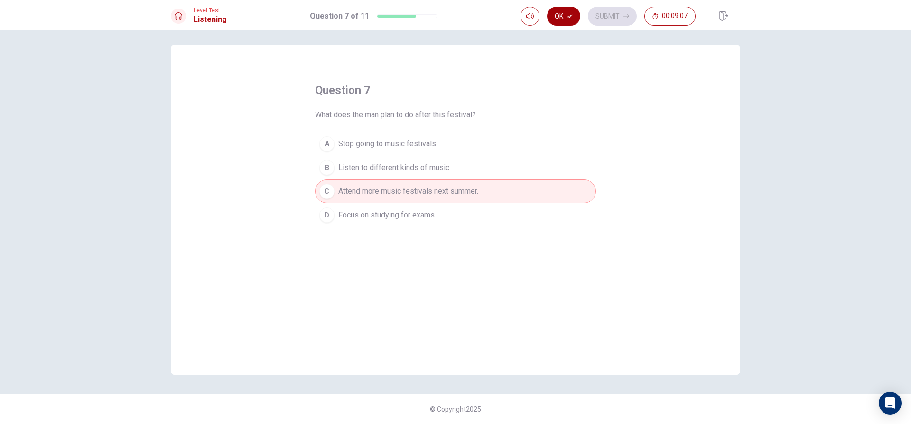
click at [563, 14] on button "Ok" at bounding box center [563, 16] width 33 height 19
click at [598, 11] on button "Submit" at bounding box center [612, 16] width 49 height 19
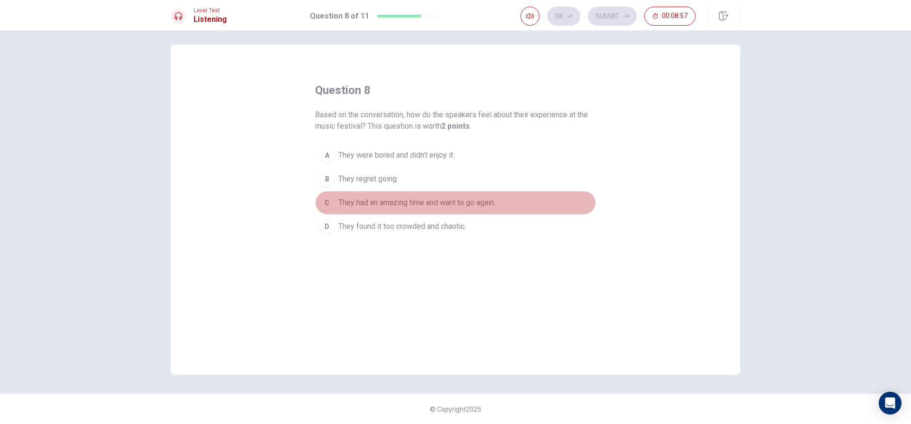
click at [328, 201] on div "C" at bounding box center [326, 202] width 15 height 15
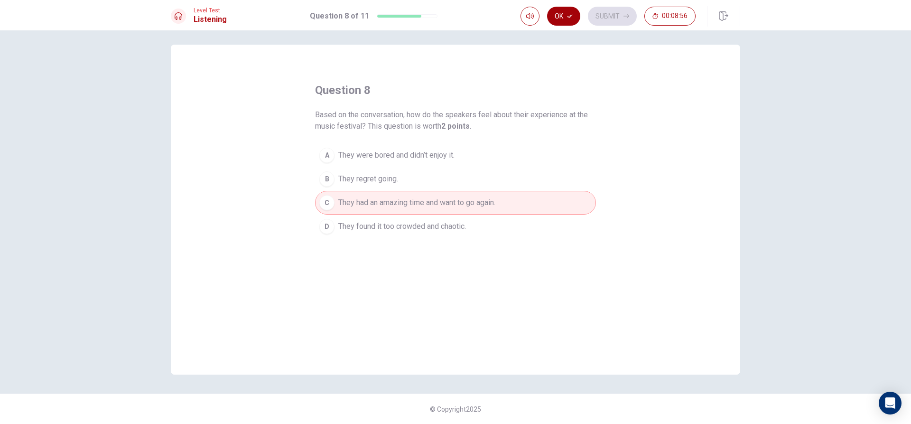
click at [562, 17] on button "Ok" at bounding box center [563, 16] width 33 height 19
click at [603, 16] on button "Submit" at bounding box center [612, 16] width 49 height 19
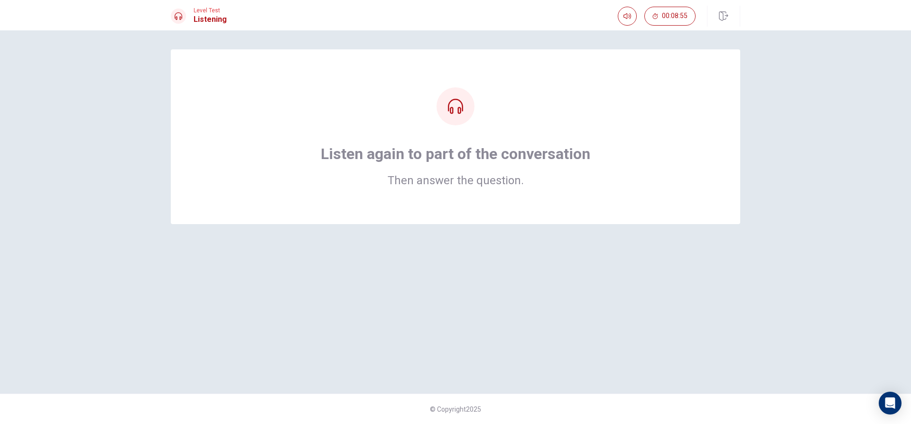
scroll to position [0, 0]
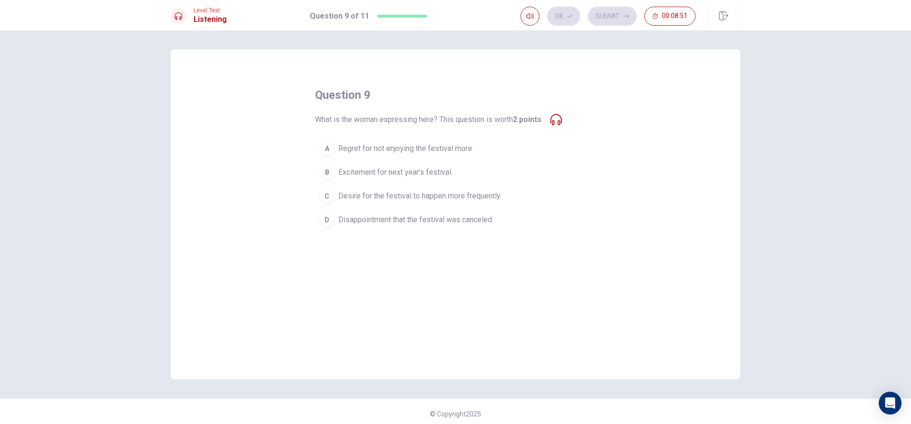
click at [330, 194] on div "C" at bounding box center [326, 195] width 15 height 15
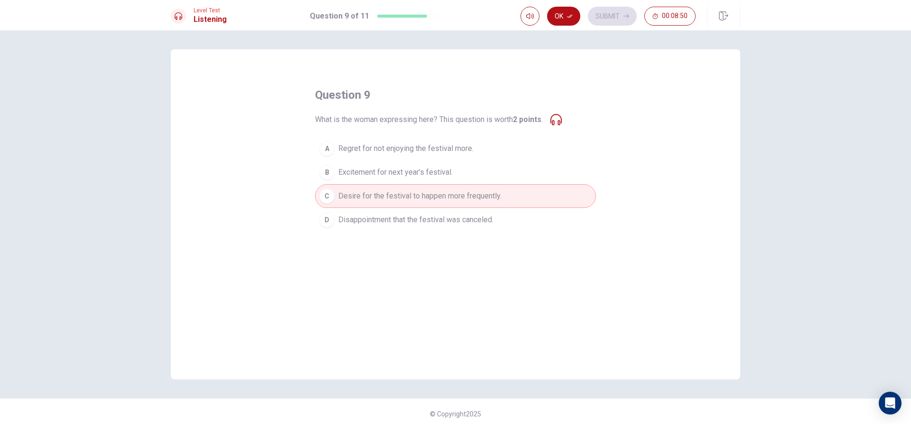
click at [573, 6] on div "Ok Submit 00:08:50" at bounding box center [630, 16] width 220 height 21
click at [562, 13] on button "Ok" at bounding box center [563, 16] width 33 height 19
click at [598, 15] on button "Submit" at bounding box center [612, 16] width 49 height 19
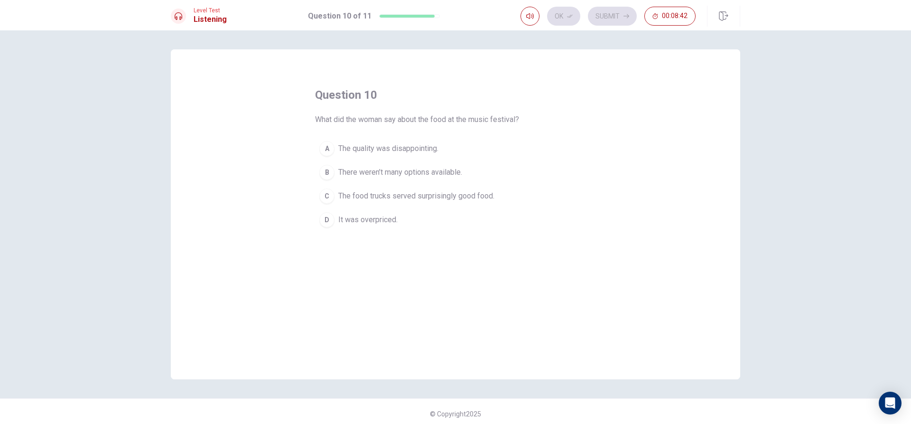
click at [324, 198] on div "C" at bounding box center [326, 195] width 15 height 15
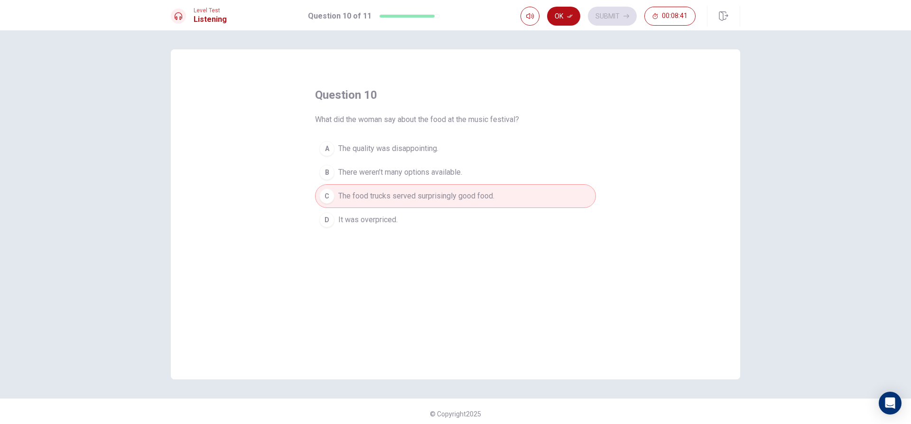
click at [584, 16] on div "Ok Submit 00:08:41" at bounding box center [607, 16] width 175 height 19
drag, startPoint x: 557, startPoint y: 11, endPoint x: 565, endPoint y: 11, distance: 8.1
click at [559, 11] on button "Ok" at bounding box center [563, 16] width 33 height 19
click at [610, 13] on button "Submit" at bounding box center [612, 16] width 49 height 19
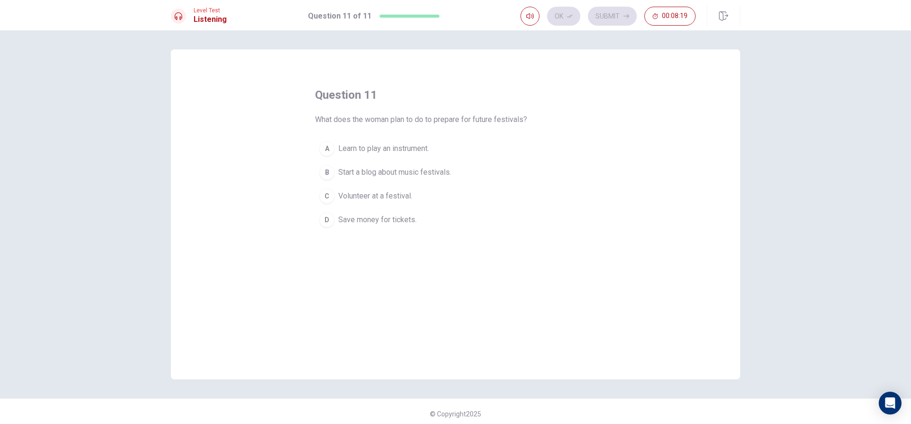
click at [323, 219] on div "D" at bounding box center [326, 219] width 15 height 15
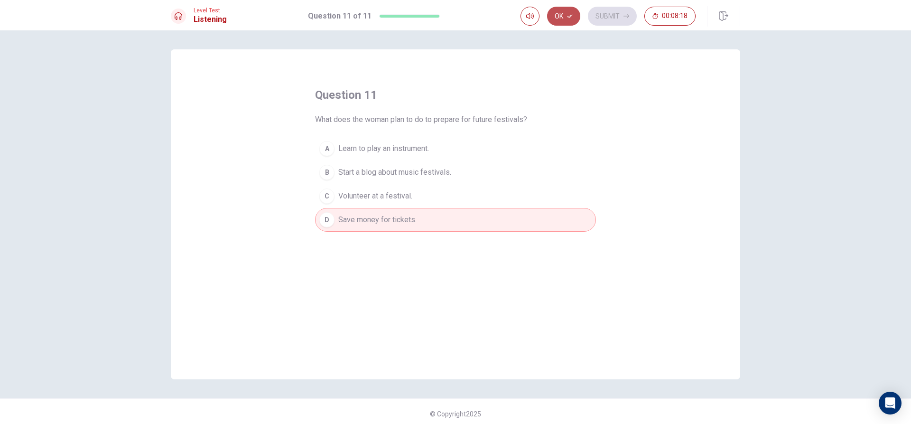
click at [560, 13] on button "Ok" at bounding box center [563, 16] width 33 height 19
click at [628, 11] on button "Submit" at bounding box center [612, 16] width 49 height 19
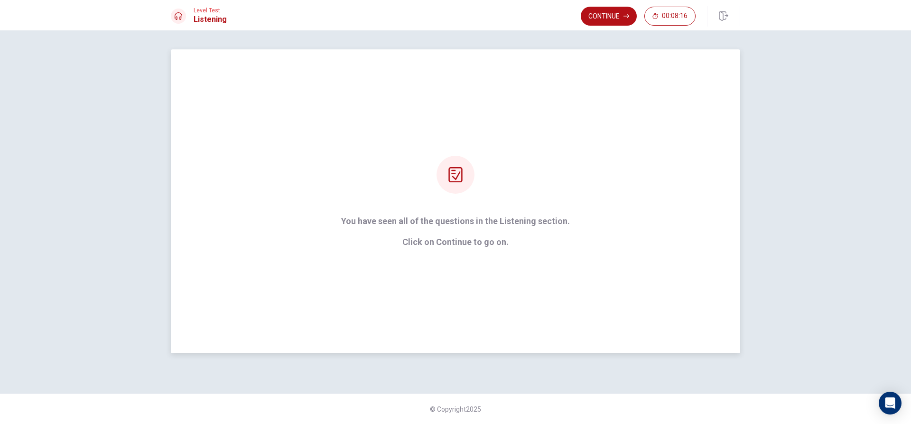
click at [391, 196] on div "You have seen all of the questions in the Listening section. Click on Continue …" at bounding box center [455, 201] width 255 height 91
click at [621, 15] on button "Continue" at bounding box center [609, 16] width 56 height 19
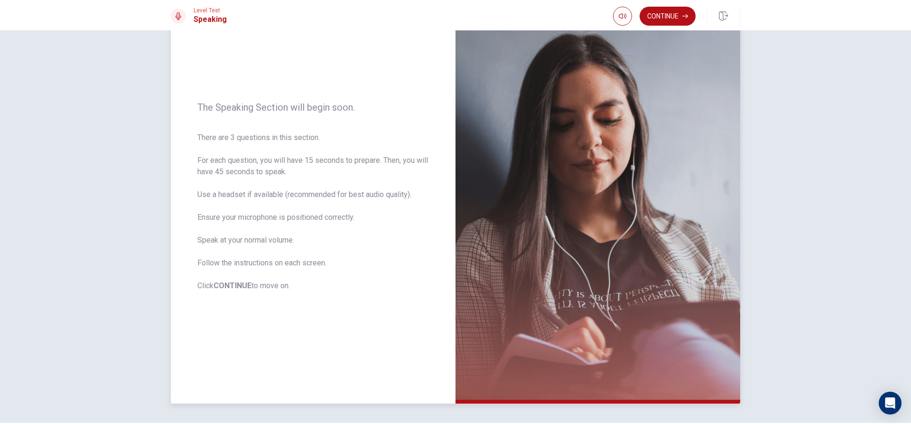
scroll to position [89, 0]
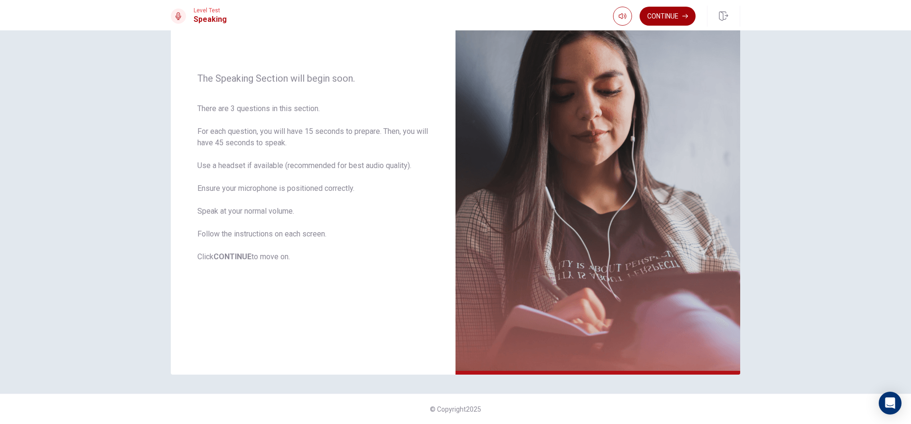
click at [676, 15] on button "Continue" at bounding box center [667, 16] width 56 height 19
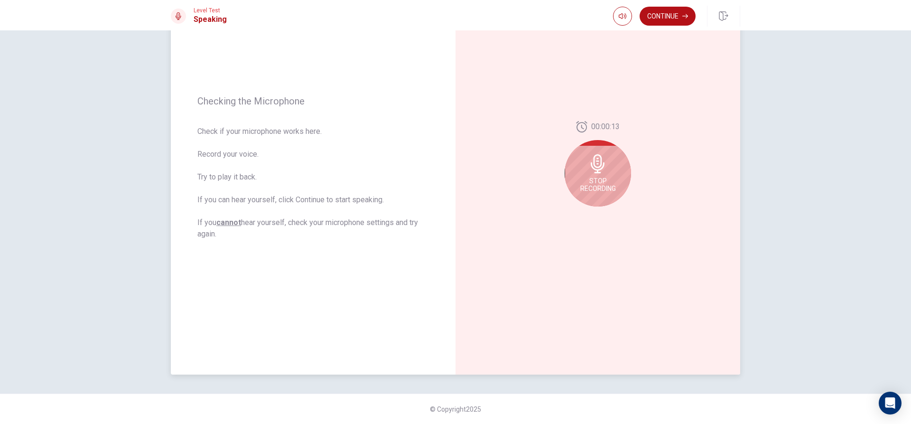
click at [608, 168] on div "Stop Recording" at bounding box center [597, 173] width 66 height 66
click at [608, 168] on div at bounding box center [597, 166] width 66 height 66
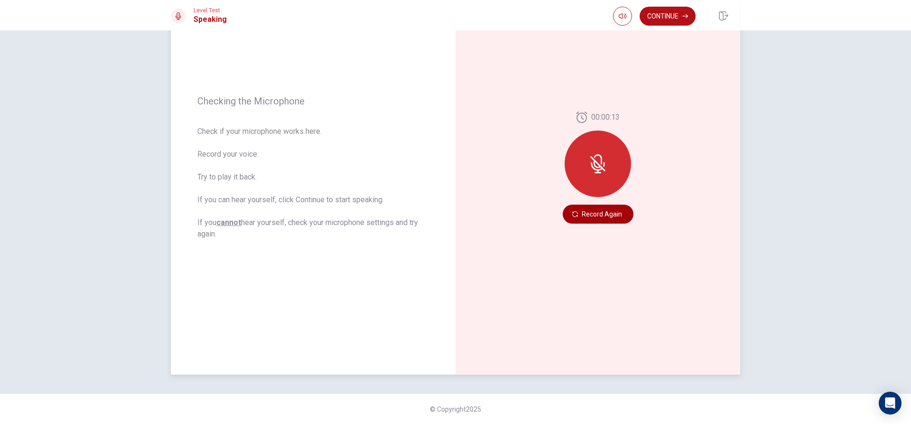
click at [580, 214] on button "Record Again" at bounding box center [597, 213] width 71 height 19
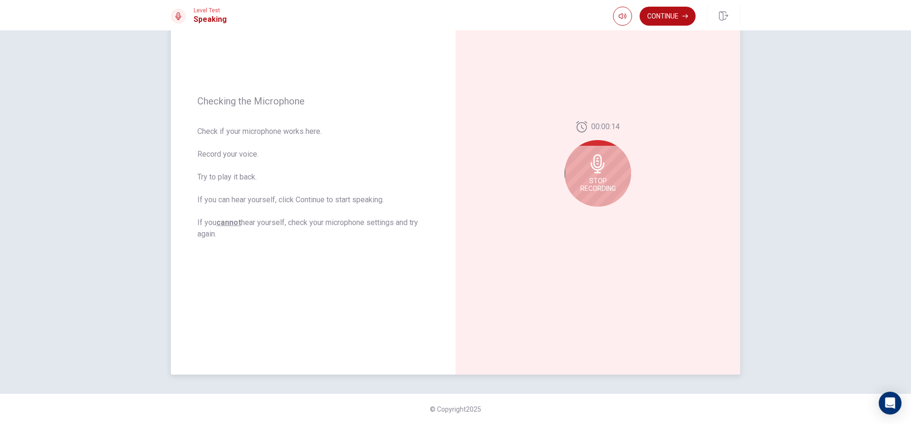
click at [600, 169] on icon at bounding box center [597, 163] width 19 height 19
click at [584, 210] on button "Record Again" at bounding box center [587, 213] width 13 height 13
click at [594, 187] on span "Stop Recording" at bounding box center [598, 184] width 36 height 15
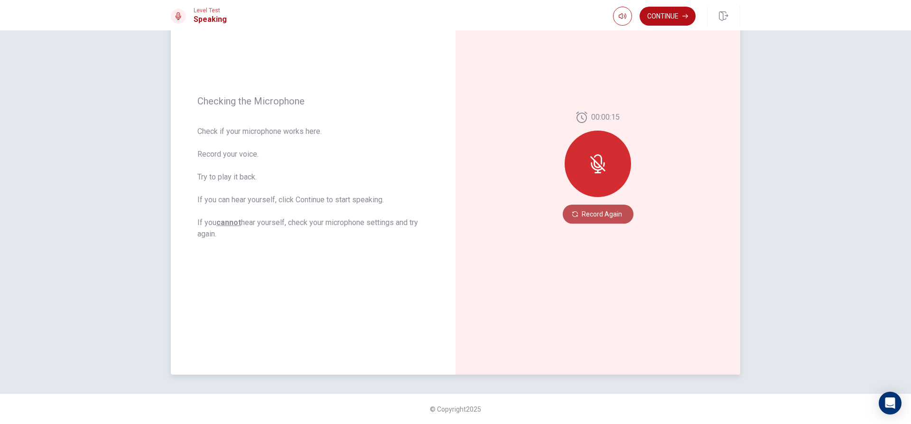
click at [578, 212] on button "Record Again" at bounding box center [597, 213] width 71 height 19
click at [595, 209] on button "Record Again" at bounding box center [597, 213] width 71 height 19
click at [591, 211] on button "Record Again" at bounding box center [597, 213] width 71 height 19
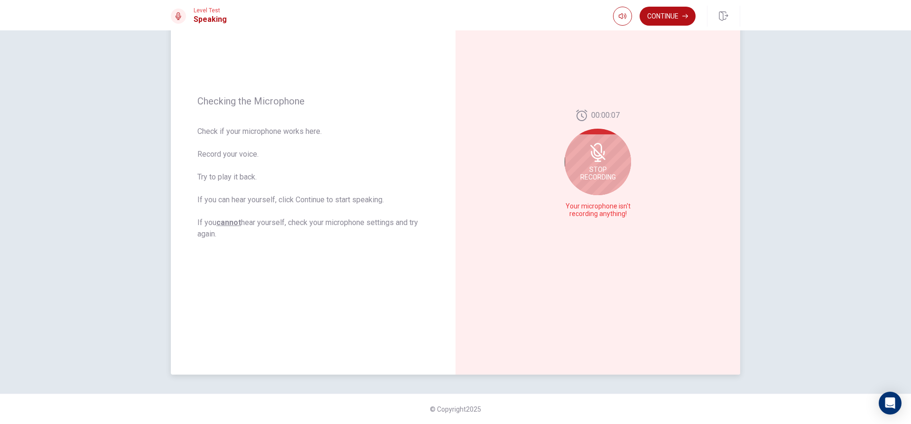
click at [591, 147] on icon at bounding box center [597, 152] width 15 height 15
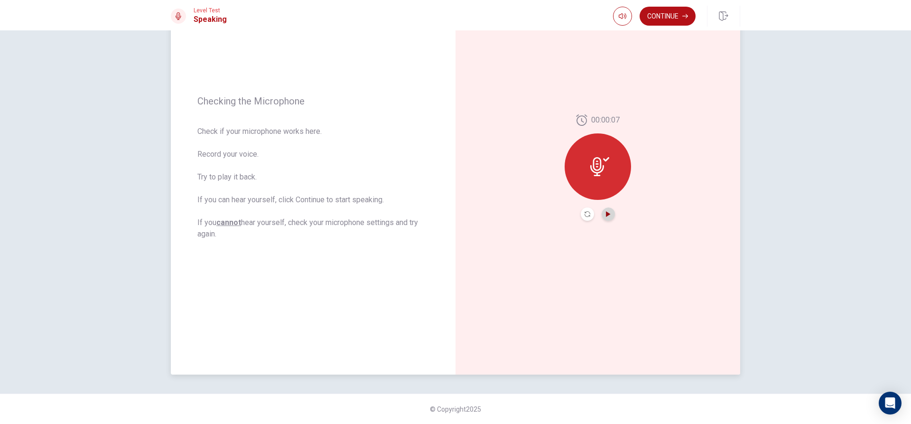
click at [606, 212] on icon "Play Audio" at bounding box center [608, 214] width 4 height 6
click at [584, 215] on icon "Record Again" at bounding box center [587, 214] width 6 height 6
click at [598, 188] on span "Stop Recording" at bounding box center [598, 184] width 36 height 15
click at [602, 208] on button "Record Again" at bounding box center [597, 213] width 71 height 19
click at [584, 212] on icon "Record Again" at bounding box center [587, 214] width 6 height 6
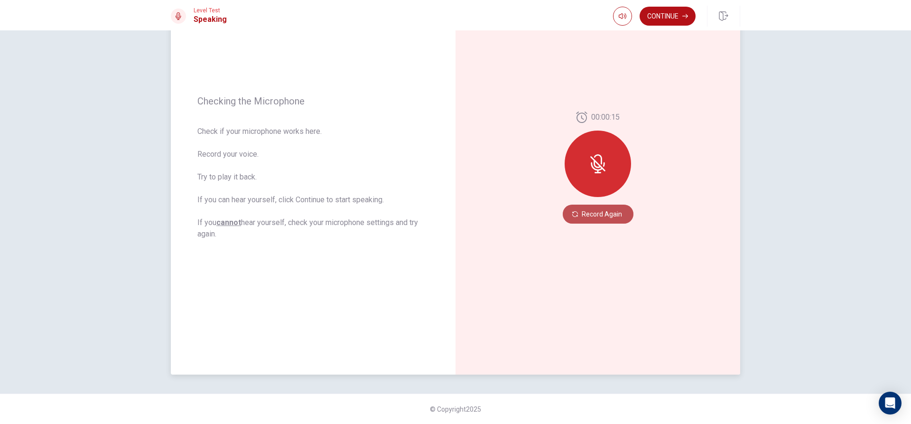
click at [604, 213] on button "Record Again" at bounding box center [597, 213] width 71 height 19
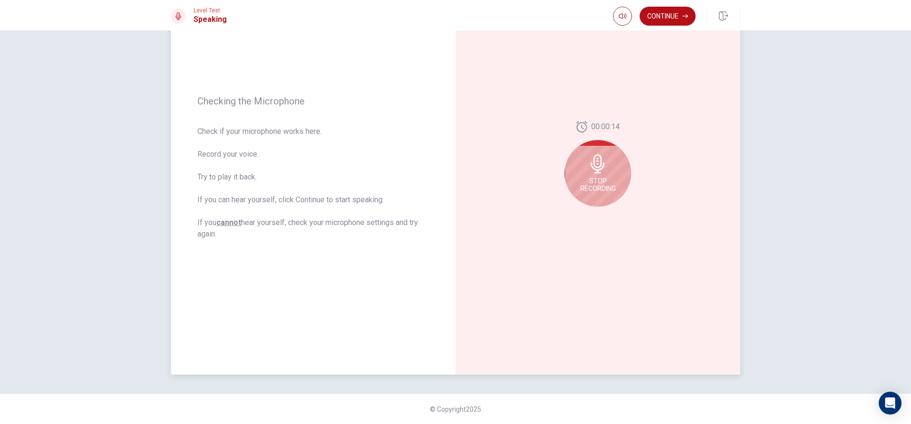
click at [604, 169] on icon at bounding box center [597, 163] width 19 height 19
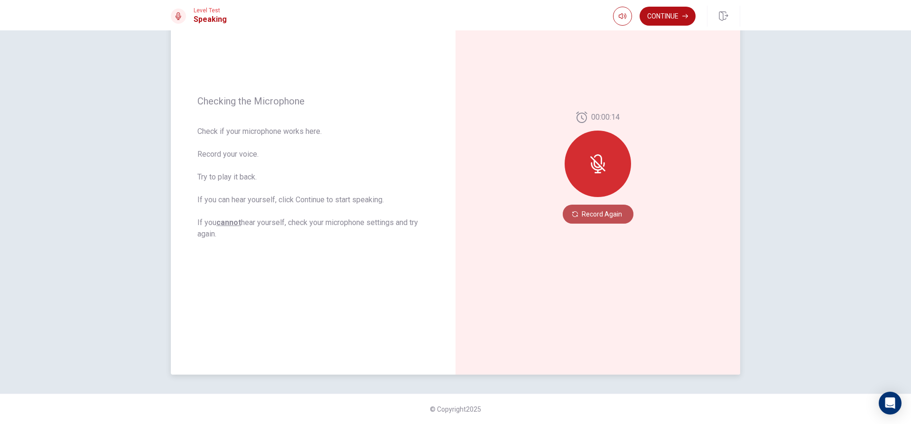
click at [612, 205] on button "Record Again" at bounding box center [597, 213] width 71 height 19
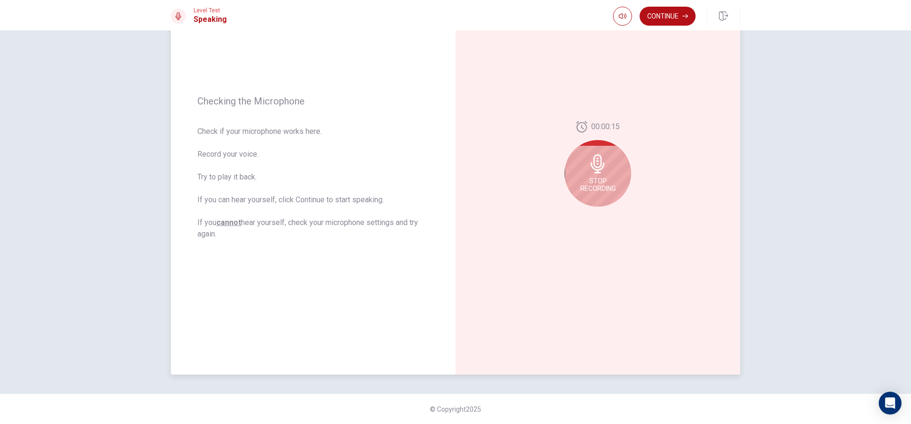
click at [604, 175] on div "Stop Recording" at bounding box center [597, 173] width 66 height 66
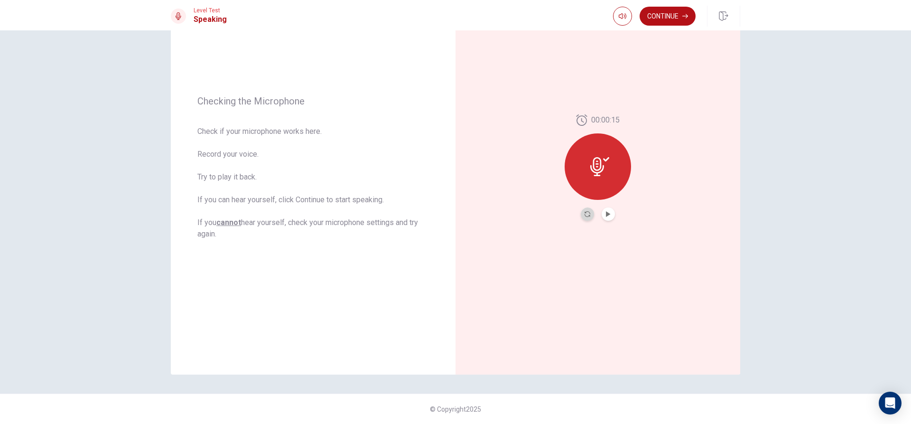
click at [581, 209] on button "Record Again" at bounding box center [587, 213] width 13 height 13
click at [584, 210] on button "Record Again" at bounding box center [597, 213] width 71 height 19
click at [604, 219] on button "Record Again" at bounding box center [597, 213] width 71 height 19
click at [621, 208] on button "Record Again" at bounding box center [597, 213] width 71 height 19
click at [602, 219] on button "Play Audio" at bounding box center [607, 213] width 13 height 13
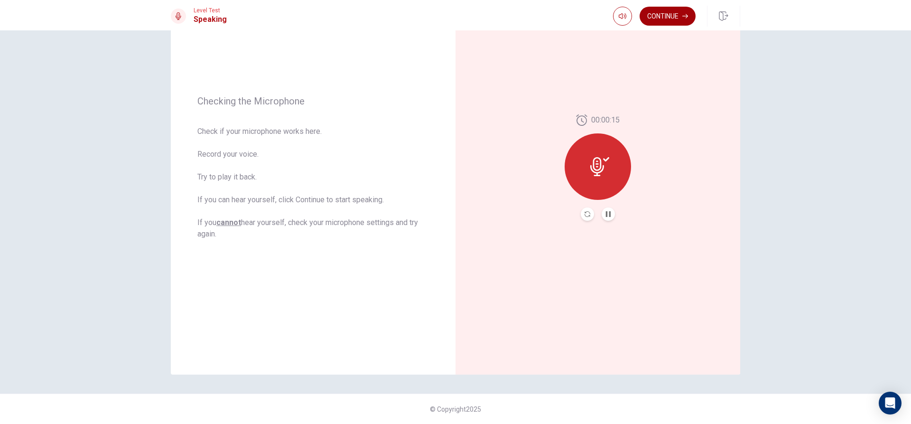
click at [675, 14] on button "Continue" at bounding box center [667, 16] width 56 height 19
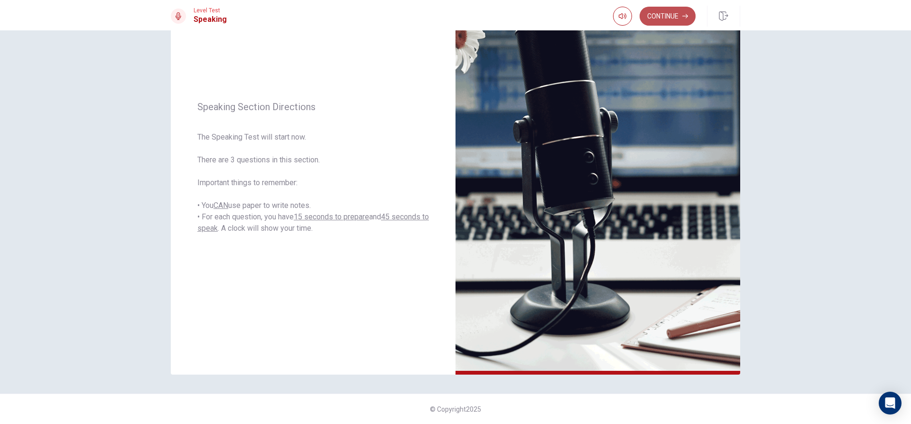
click at [665, 15] on button "Continue" at bounding box center [667, 16] width 56 height 19
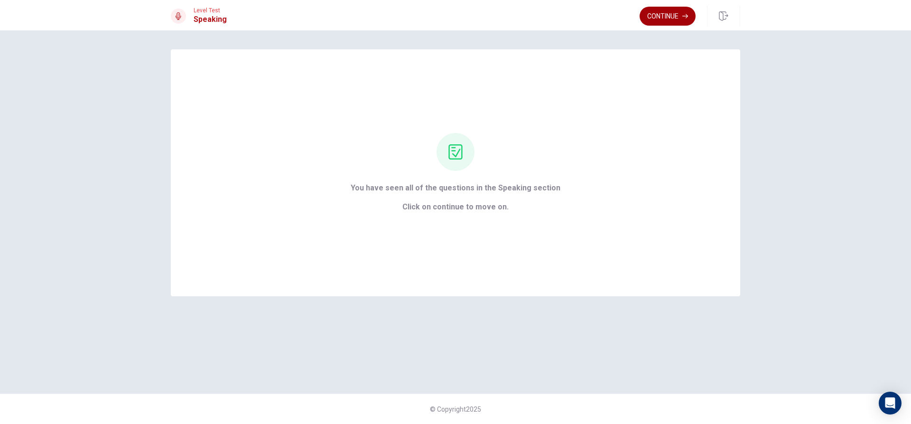
click at [665, 17] on button "Continue" at bounding box center [667, 16] width 56 height 19
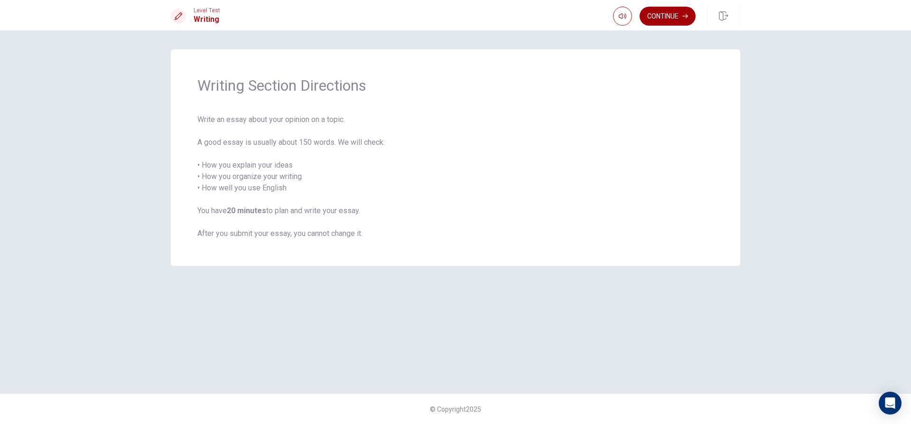
click at [688, 12] on button "Continue" at bounding box center [667, 16] width 56 height 19
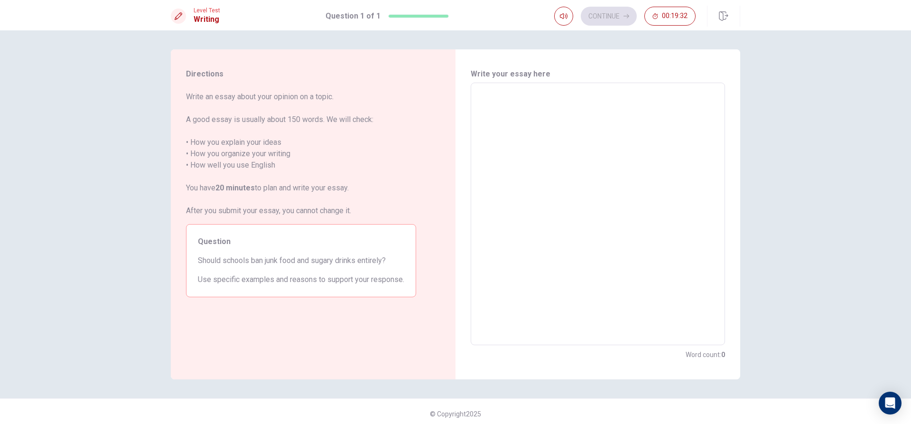
click at [488, 98] on textarea at bounding box center [597, 214] width 241 height 247
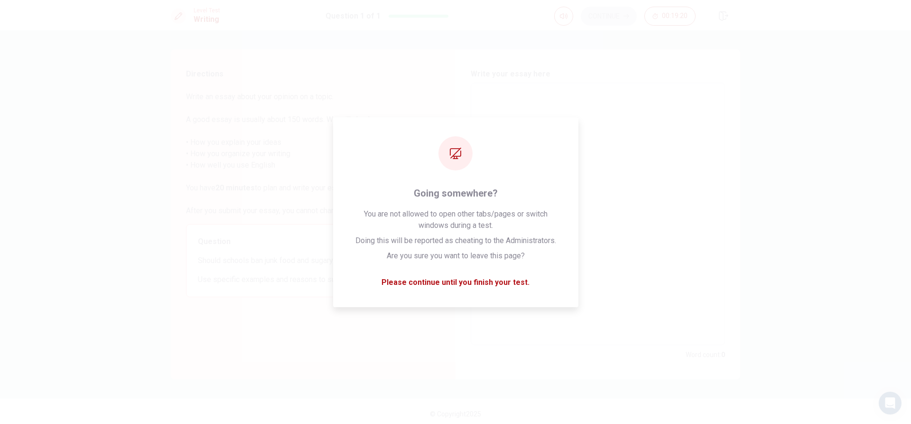
type textarea "i"
type textarea "x"
type textarea "in"
type textarea "x"
type textarea "inm"
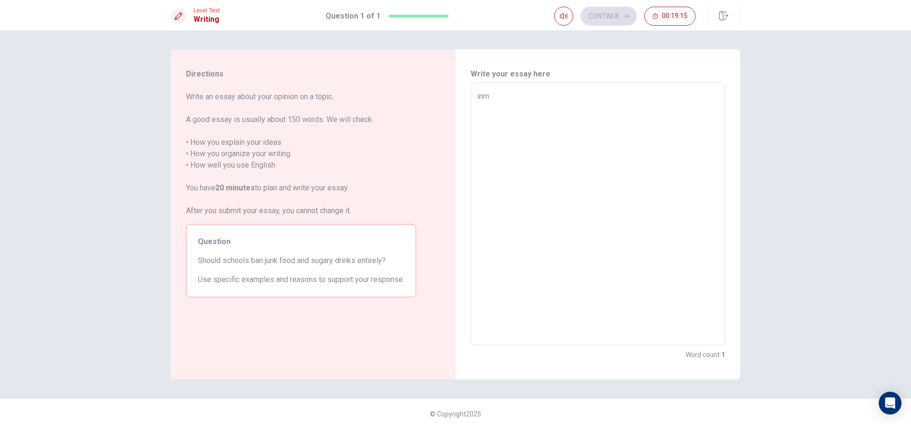
type textarea "x"
type textarea "in"
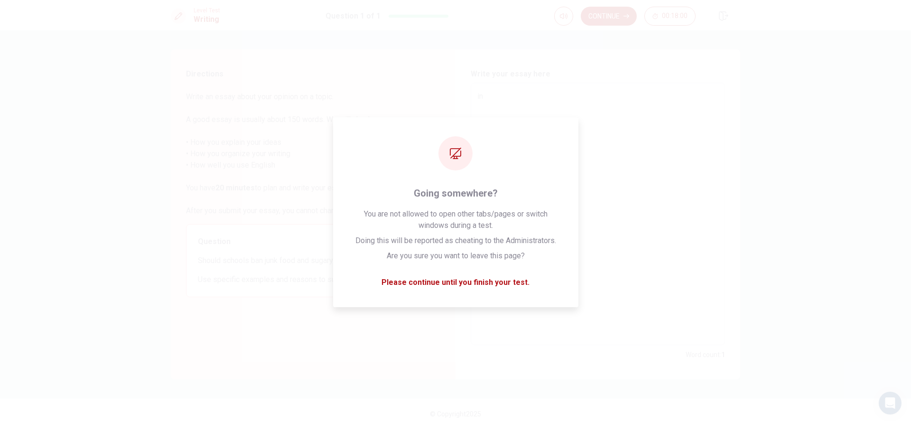
type textarea "x"
type textarea "in"
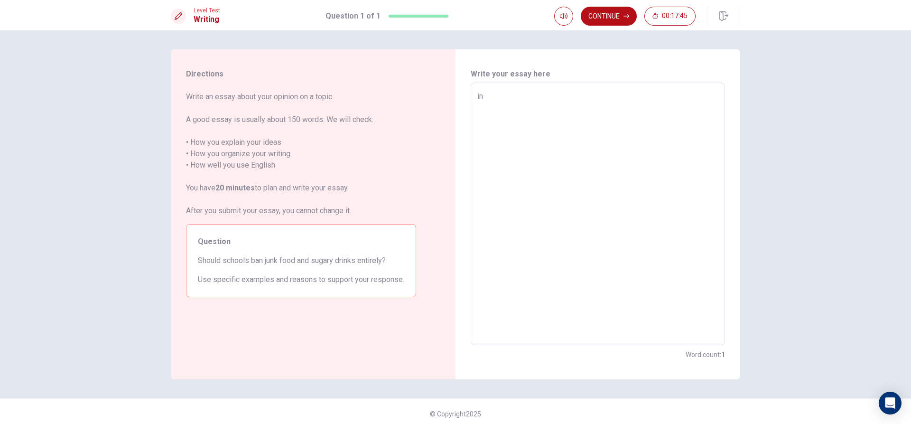
click at [495, 99] on textarea "in" at bounding box center [597, 214] width 241 height 247
type textarea "x"
type textarea "in"
type textarea "x"
type textarea "in m"
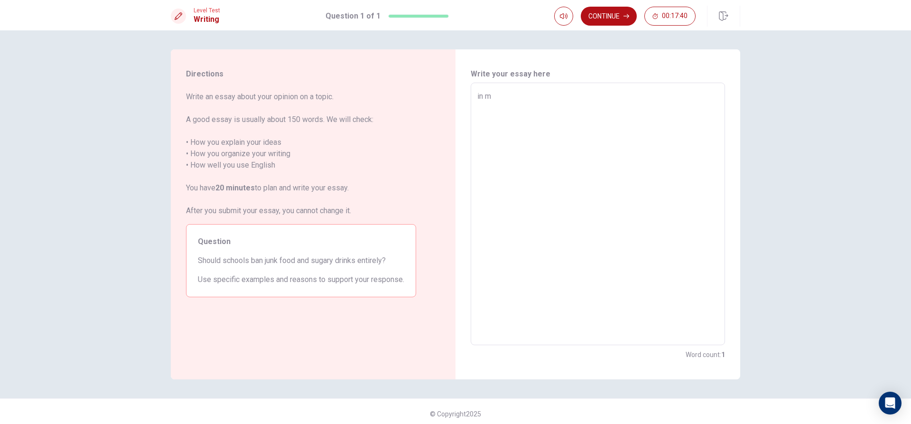
type textarea "x"
type textarea "in my"
type textarea "x"
type textarea "in my"
type textarea "x"
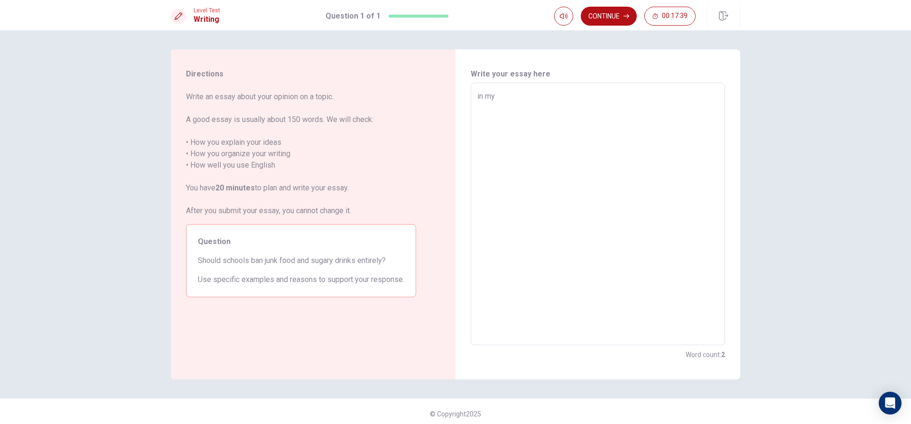
type textarea "in my o"
type textarea "x"
type textarea "in my op"
type textarea "x"
type textarea "in my opi"
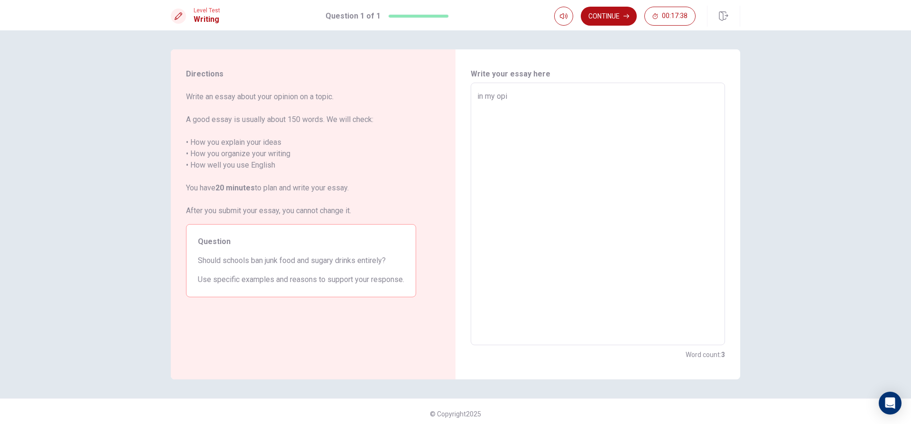
type textarea "x"
type textarea "in my opin"
type textarea "x"
type textarea "in my opini"
type textarea "x"
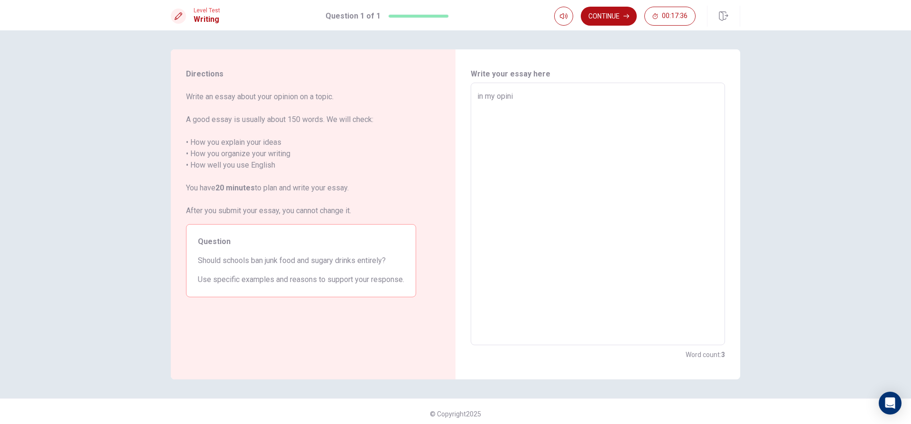
type textarea "in my opinio"
type textarea "x"
type textarea "in my opinion"
type textarea "x"
type textarea "in my opinion"
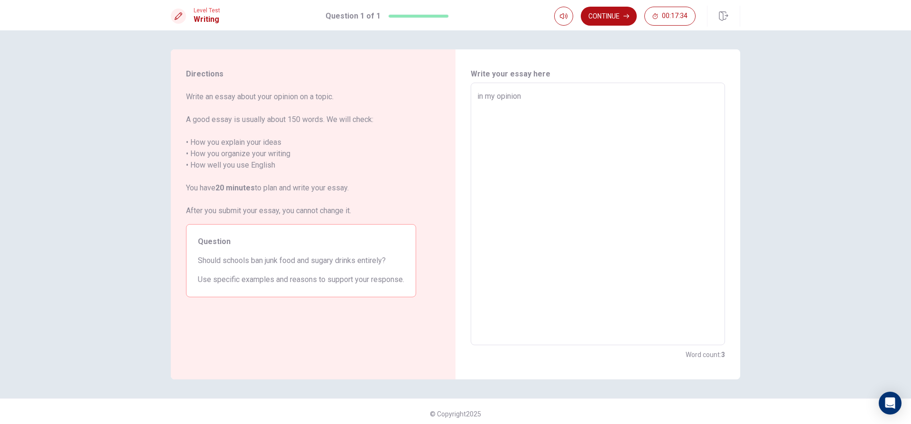
type textarea "x"
type textarea "in my opinion I"
type textarea "x"
type textarea "in my opinion I"
type textarea "x"
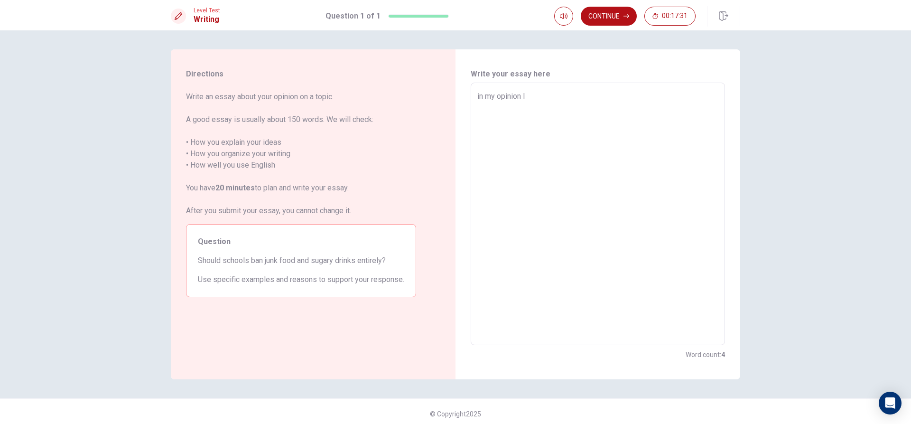
type textarea "in my opinion I t"
type textarea "x"
type textarea "in my opinion I th"
type textarea "x"
type textarea "in my opinion I thi"
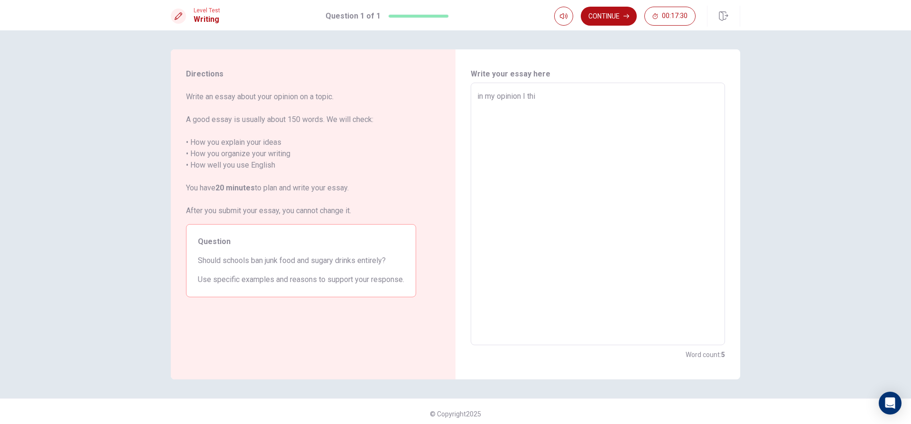
type textarea "x"
type textarea "in my opinion I thin"
type textarea "x"
type textarea "in my opinion I think"
type textarea "x"
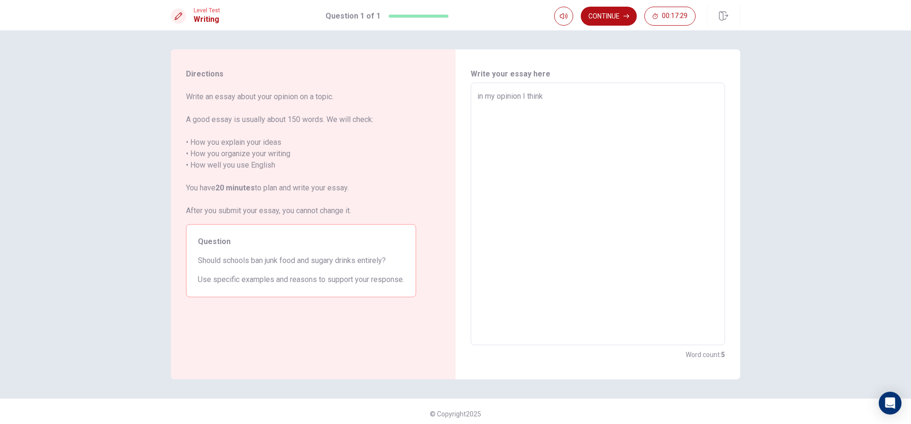
type textarea "in my opinion I think"
type textarea "x"
type textarea "in my opinion I think t"
type textarea "x"
type textarea "in my opinion I think th"
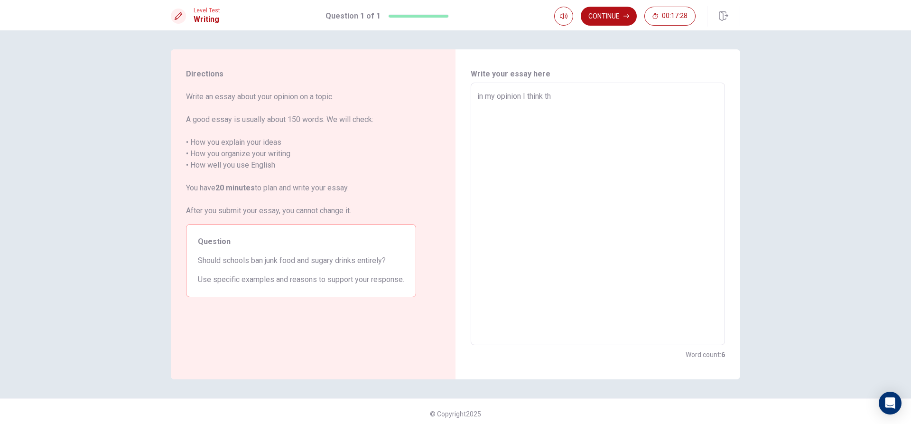
type textarea "x"
type textarea "in my opinion I think the"
type textarea "x"
type textarea "in my opinion I think they"
type textarea "x"
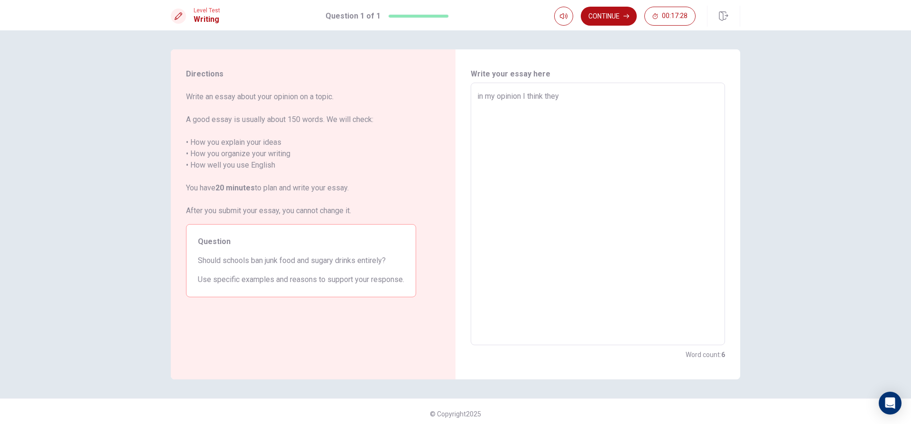
type textarea "in my opinion I think they"
type textarea "x"
type textarea "in my opinion I think they s"
type textarea "x"
type textarea "in my opinion I think they sh"
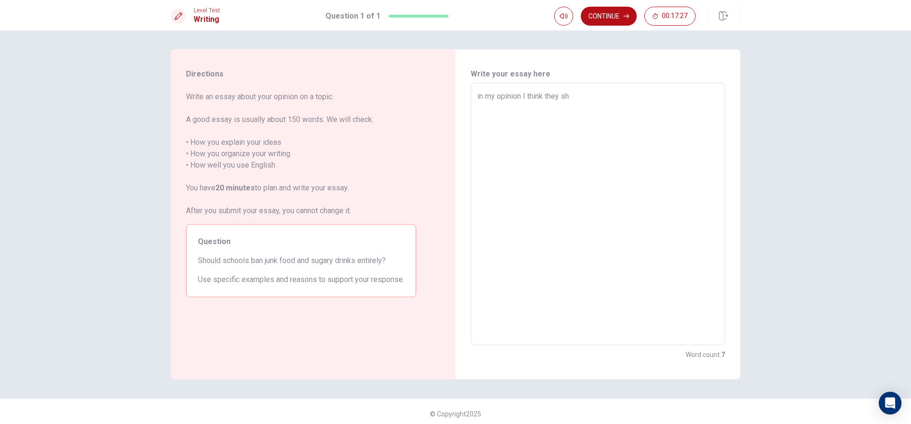
type textarea "x"
type textarea "in my opinion I think they sho"
type textarea "x"
type textarea "in my opinion I think they shou"
type textarea "x"
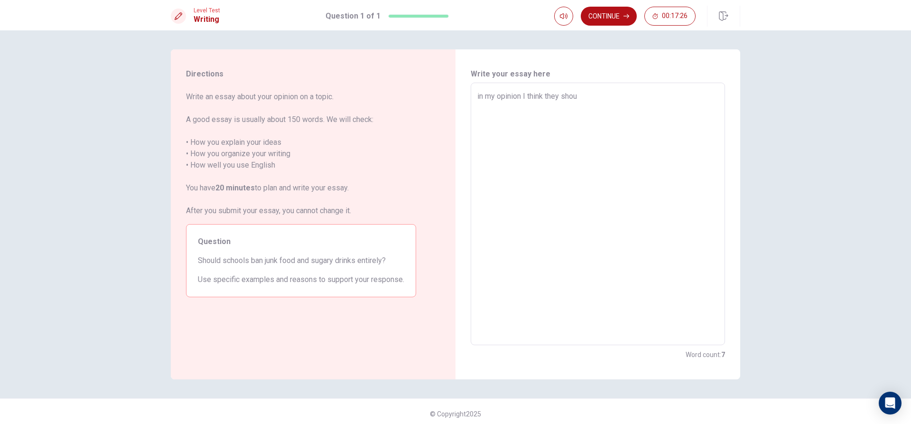
type textarea "in my opinion I think they shoul"
type textarea "x"
type textarea "in my opinion I think they should"
type textarea "x"
type textarea "in my opinion I think they shouldn"
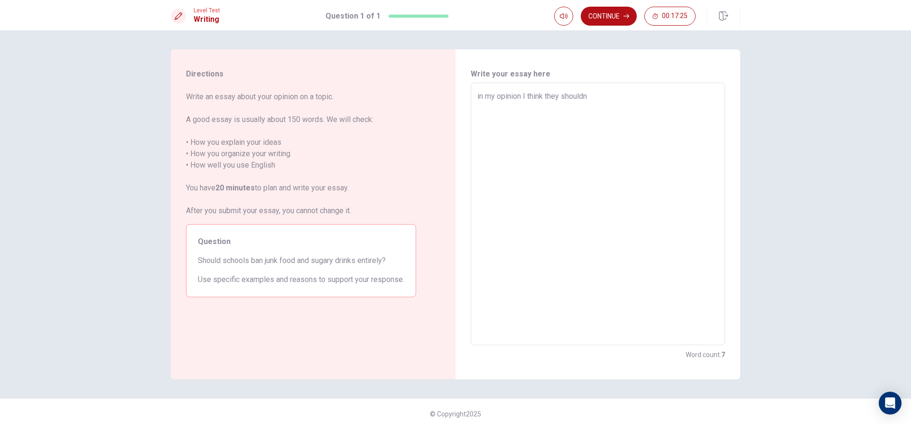
type textarea "x"
type textarea "in my opinion I think they shouldno"
type textarea "x"
type textarea "in my opinion I think they shouldnot"
type textarea "x"
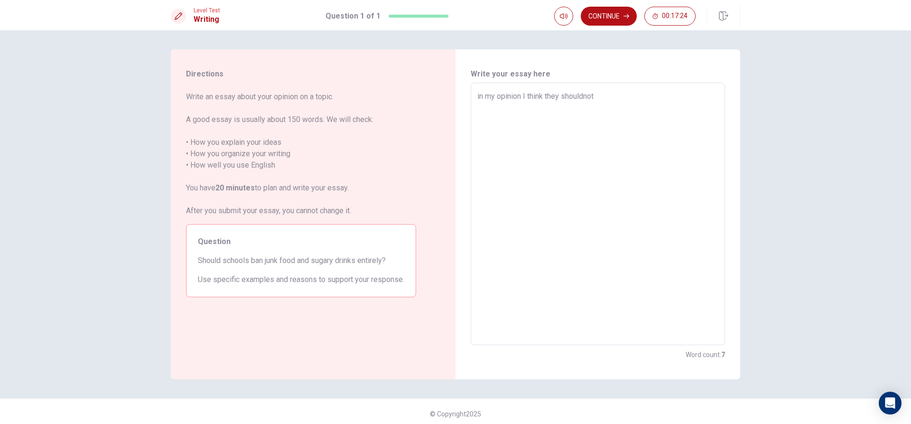
type textarea "in my opinion I think they shouldnotb"
type textarea "x"
type textarea "in my opinion I think they shouldnotba"
type textarea "x"
type textarea "in my opinion I think they shouldnotban"
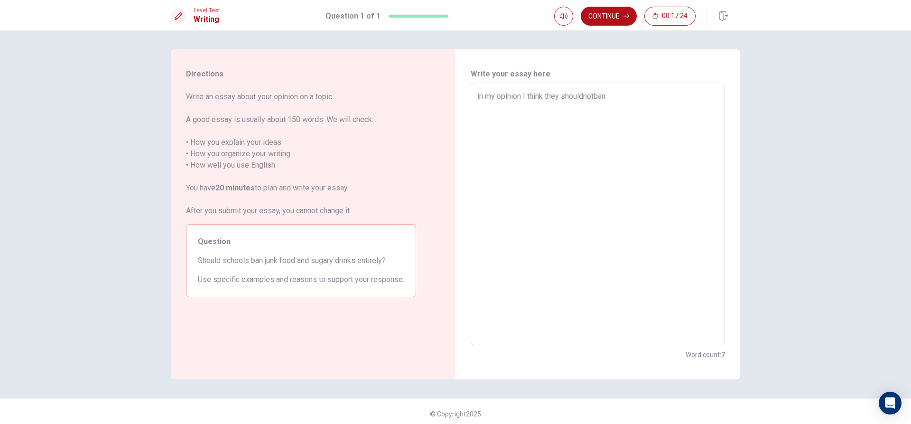
type textarea "x"
type textarea "in my opinion I think they shouldnotbann"
type textarea "x"
type textarea "in my opinion I think they shouldnotban"
type textarea "x"
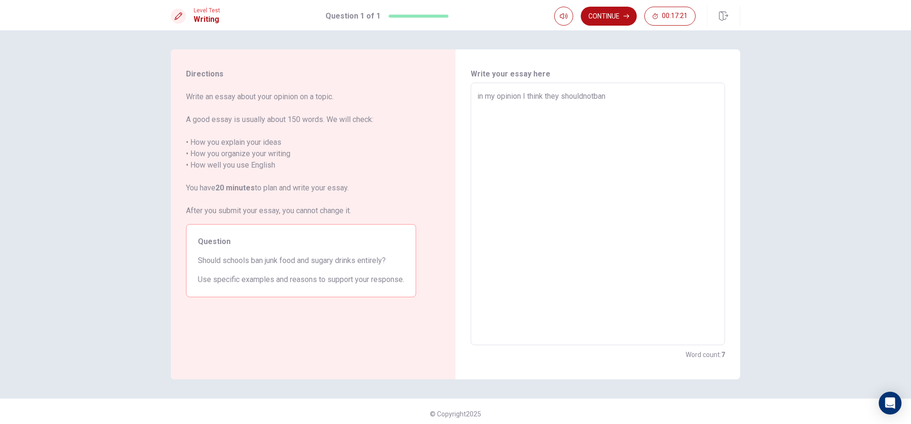
type textarea "in my opinion I think they shouldnotba"
type textarea "x"
type textarea "in my opinion I think they shouldnotb"
type textarea "x"
type textarea "in my opinion I think they shouldnot"
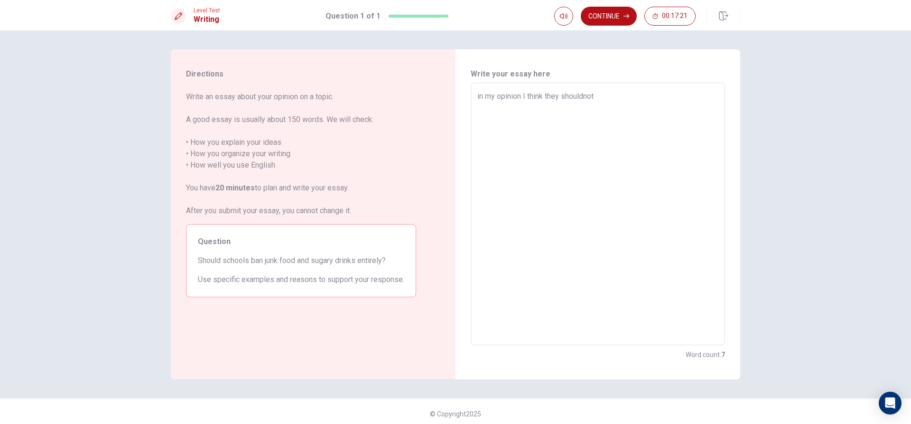
type textarea "x"
type textarea "in my opinion I think they shouldno"
type textarea "x"
type textarea "in my opinion I think they shouldn"
type textarea "x"
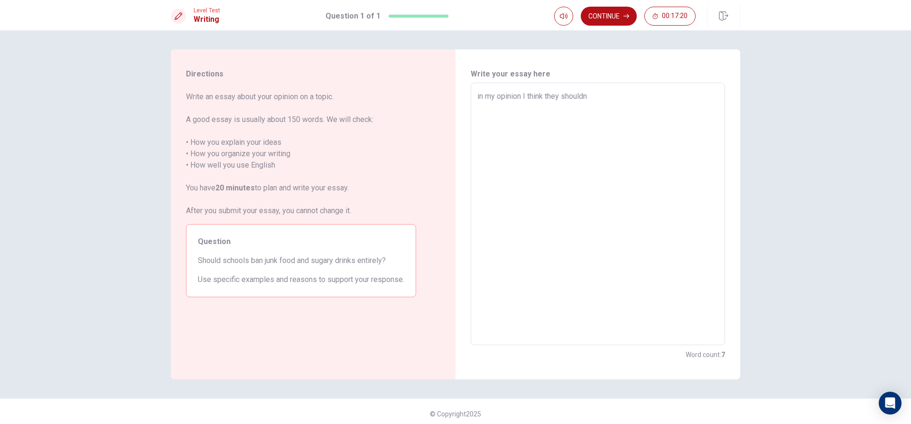
type textarea "in my opinion I think they should"
type textarea "x"
type textarea "in my opinion I think they should"
type textarea "x"
type textarea "in my opinion I think they should n"
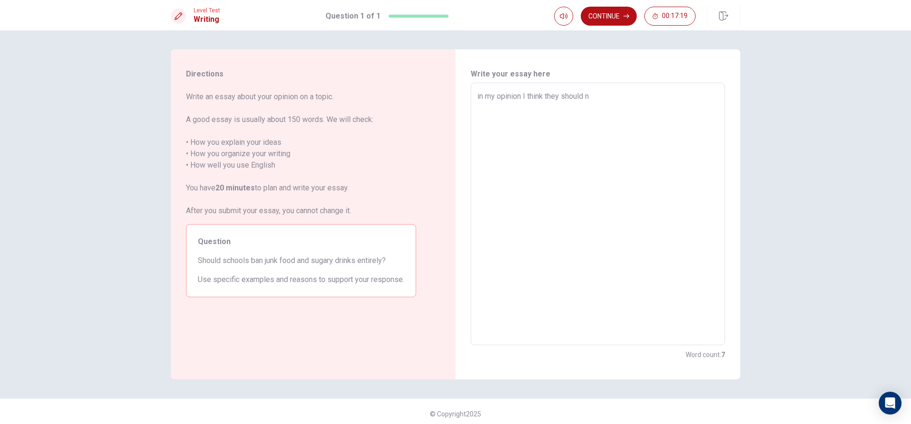
type textarea "x"
type textarea "in my opinion I think they should no"
type textarea "x"
type textarea "in my opinion I think they should not"
type textarea "x"
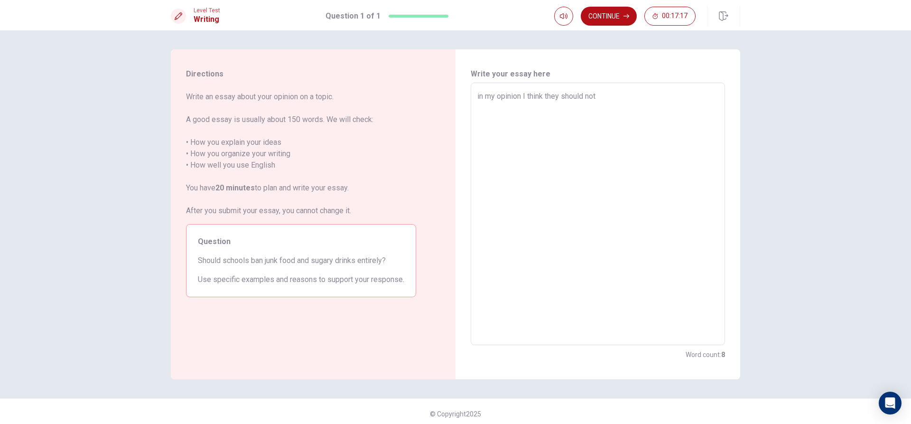
type textarea "in my opinion I think they should not"
type textarea "x"
type textarea "in my opinion I think they should not b"
type textarea "x"
type textarea "in my opinion I think they should not ba"
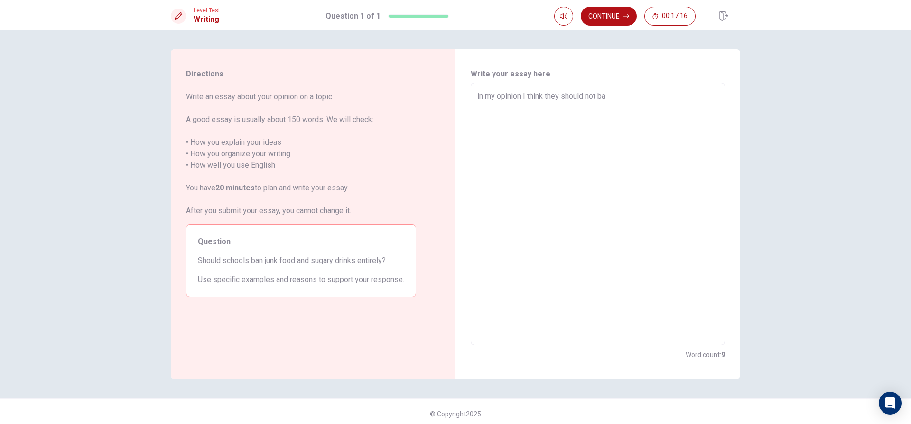
type textarea "x"
type textarea "in my opinion I think they should not ban"
type textarea "x"
type textarea "in my opinion I think they should not bann"
type textarea "x"
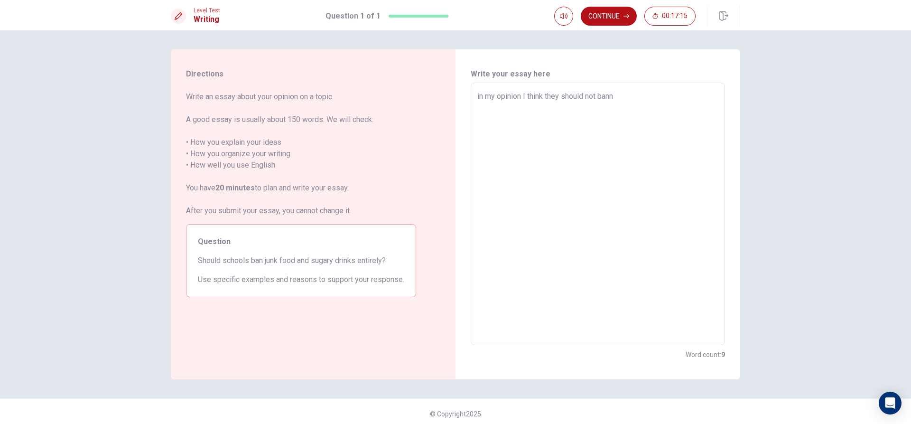
type textarea "in my opinion I think they should not banne"
type textarea "x"
type textarea "in my opinion I think they should not banned"
type textarea "x"
type textarea "in my opinion I think they should not banned"
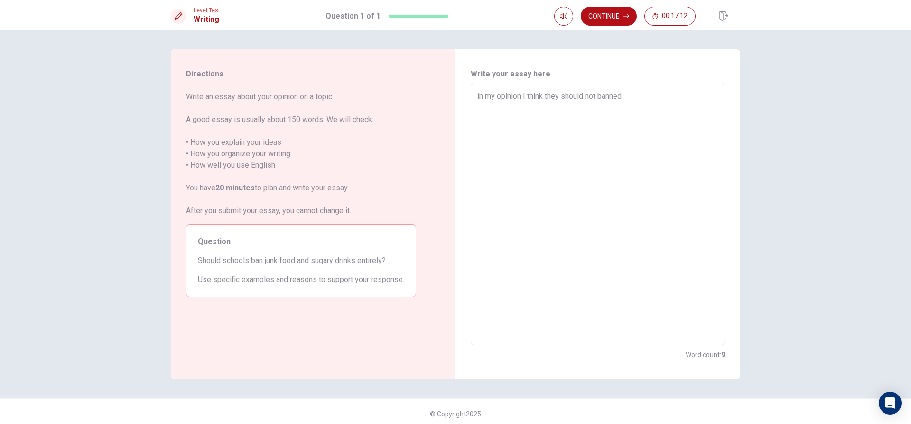
type textarea "x"
type textarea "in my opinion I think they should not banned i"
type textarea "x"
type textarea "in my opinion I think they should not banned it"
type textarea "x"
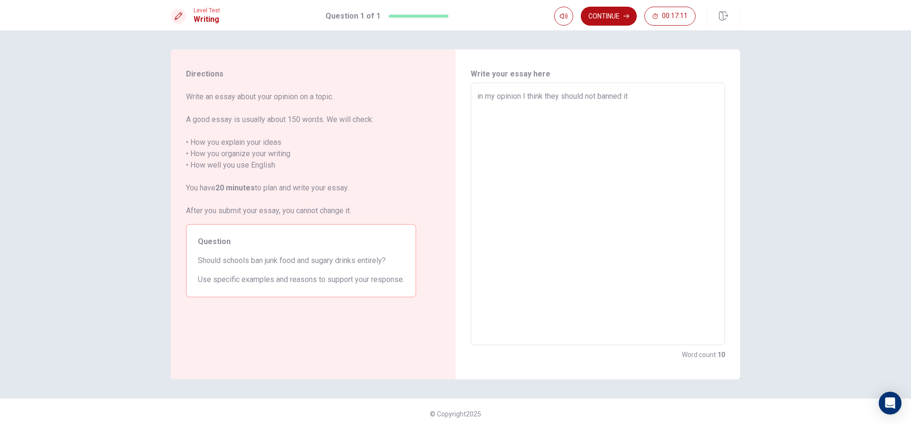
type textarea "in my opinion I think they should not banned it"
type textarea "x"
type textarea "in my opinion I think they should not banned it i"
type textarea "x"
type textarea "in my opinion I think they should not banned it in"
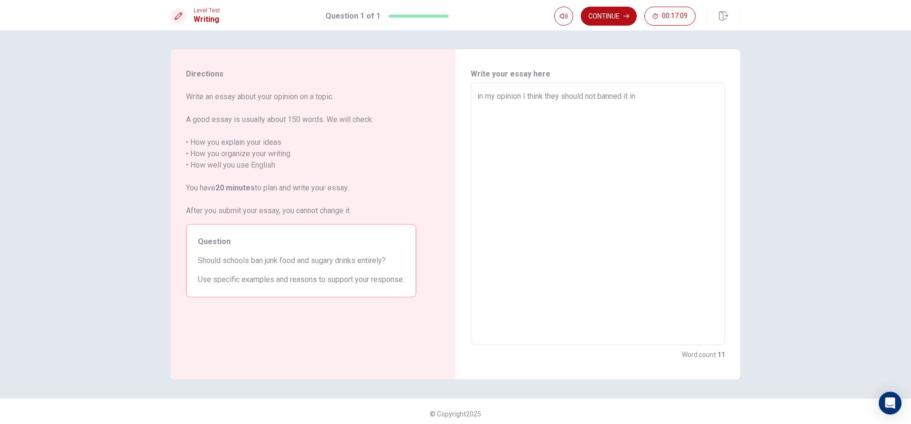
type textarea "x"
type textarea "in my opinion I think they should not banned it int"
type textarea "x"
type textarea "in my opinion I think they should not banned it inti"
type textarea "x"
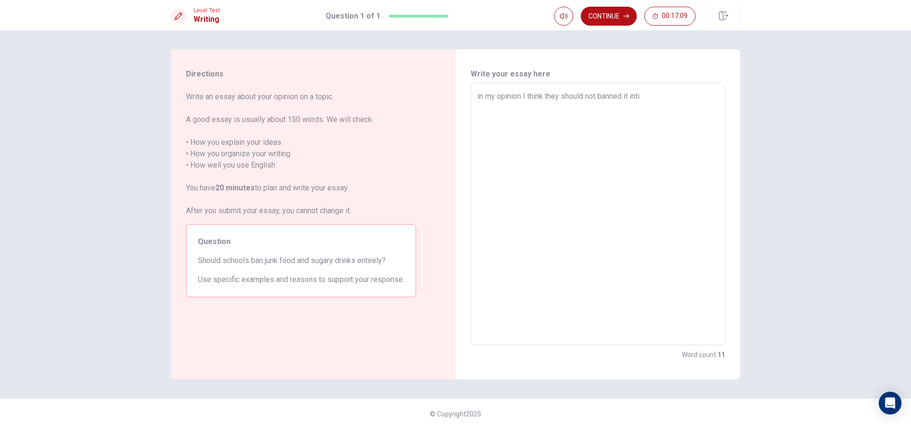
type textarea "in my opinion I think they should not banned it intie"
type textarea "x"
type textarea "in my opinion I think they should not banned it intier"
type textarea "x"
type textarea "in my opinion I think they should not banned it intierl"
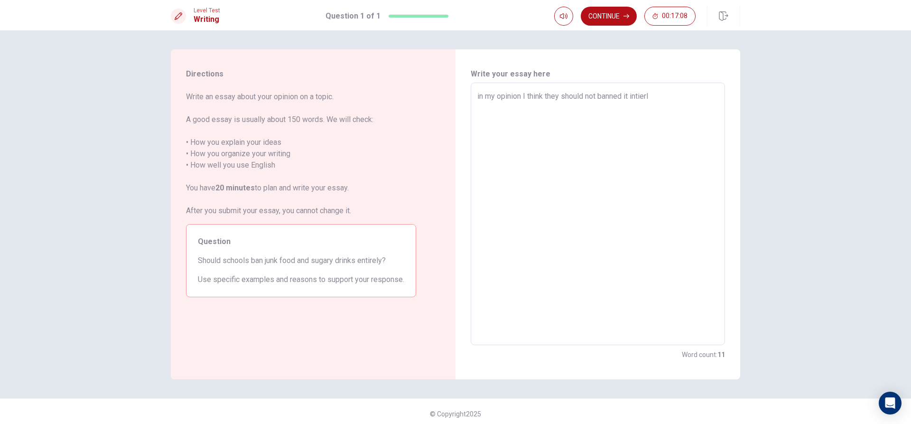
type textarea "x"
type textarea "in my opinion I think they should not banned it intierly"
type textarea "x"
type textarea "in my opinion I think they should not banned it intierl"
type textarea "x"
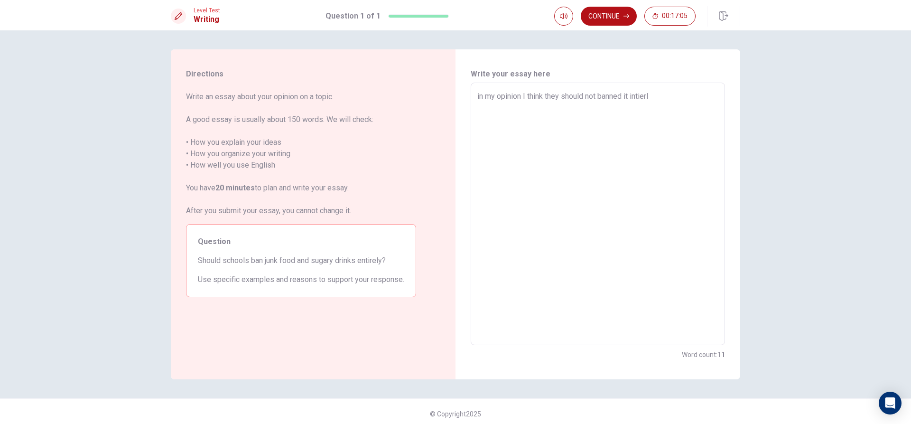
type textarea "in my opinion I think they should not banned it intier"
type textarea "x"
type textarea "in my opinion I think they should not banned it intie"
type textarea "x"
type textarea "in my opinion I think they should not banned it inti"
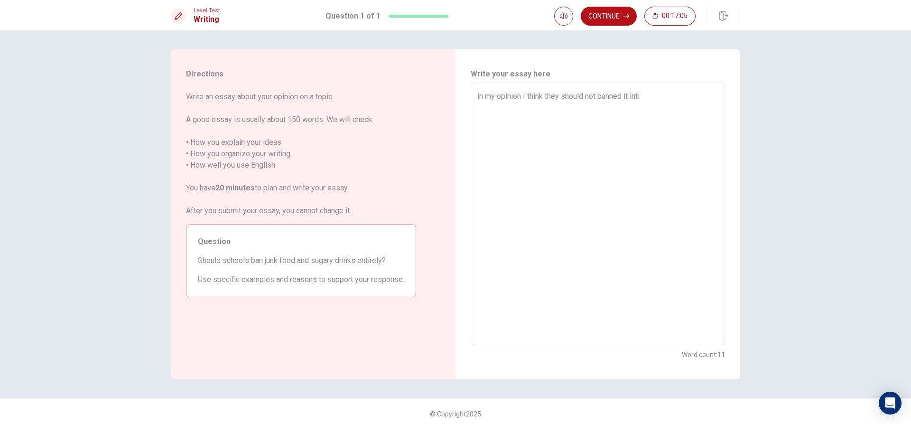
type textarea "x"
type textarea "in my opinion I think they should not banned it int"
type textarea "x"
type textarea "in my opinion I think they should not banned it in"
type textarea "x"
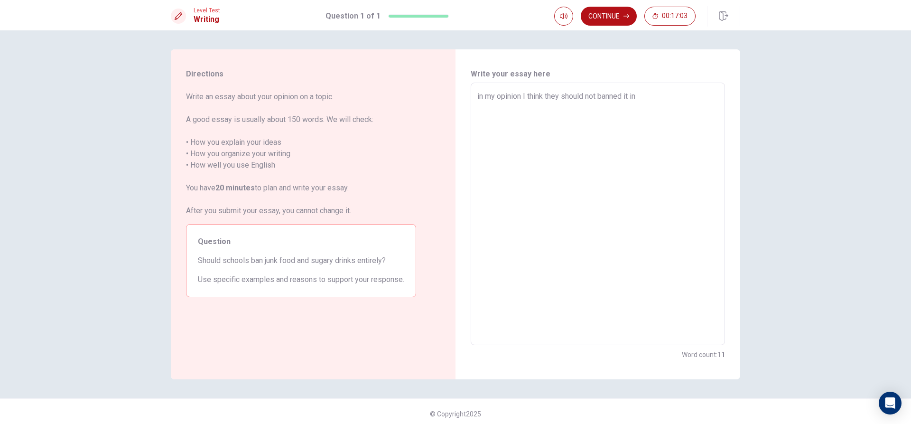
type textarea "in my opinion I think they should not banned it i"
type textarea "x"
type textarea "in my opinion I think they should not banned it"
type textarea "x"
type textarea "in my opinion I think they should not banned it e"
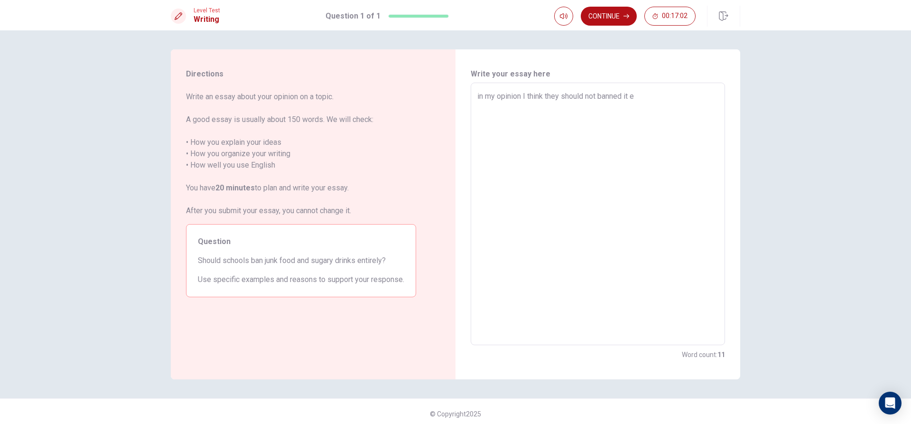
type textarea "x"
type textarea "in my opinion I think they should not banned it en"
type textarea "x"
type textarea "in my opinion I think they should not banned it ent"
type textarea "x"
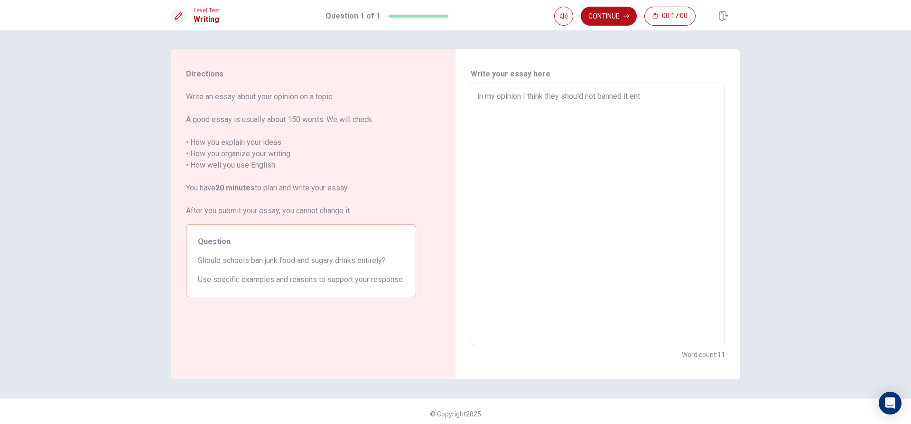
type textarea "in my opinion I think they should not banned it enti"
type textarea "x"
type textarea "in my opinion I think they should not banned it entir"
type textarea "x"
type textarea "in my opinion I think they should not banned it entire"
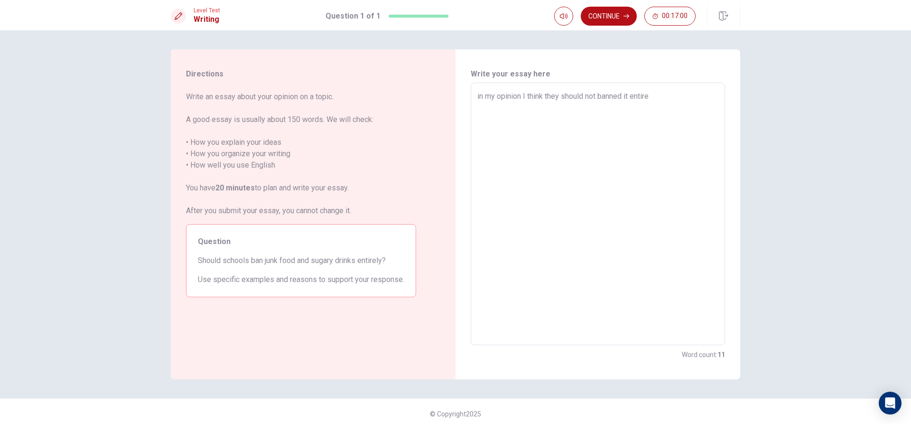
type textarea "x"
type textarea "in my opinion I think they should not banned it entirel"
type textarea "x"
type textarea "in my opinion I think they should not banned it entirely"
type textarea "x"
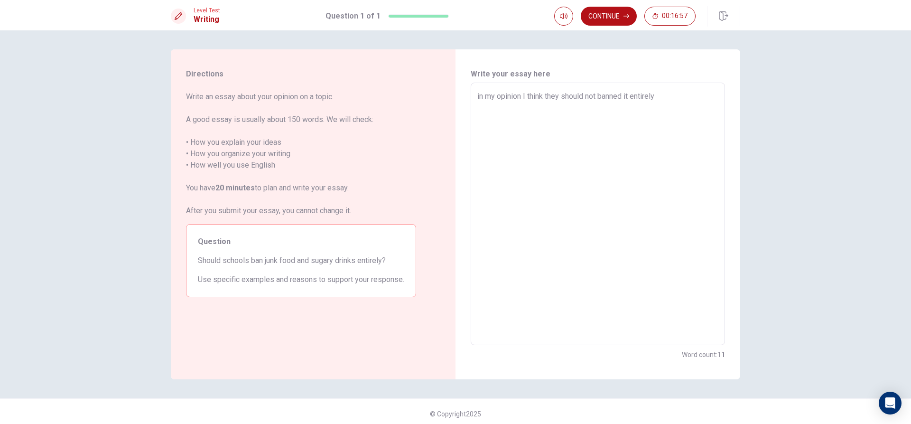
type textarea "in my opinion I think they should not banned it entirely"
type textarea "x"
type textarea "in my opinion I think they should not banned it entirely b"
type textarea "x"
type textarea "in my opinion I think they should not banned it entirely be"
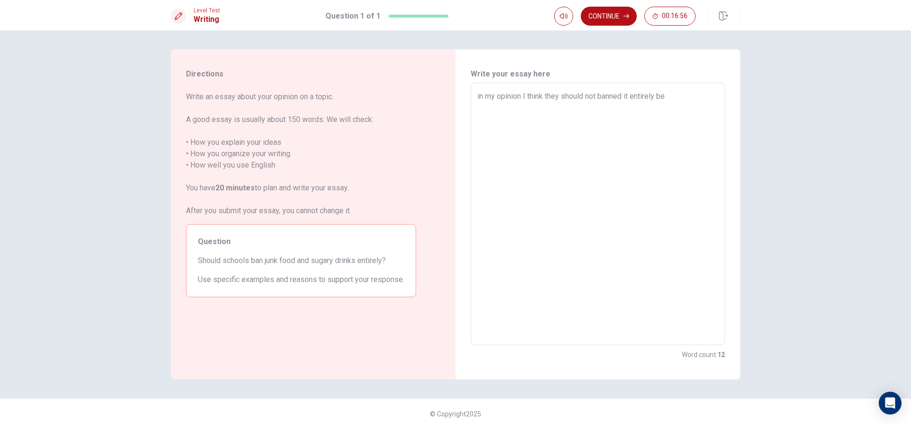
type textarea "x"
type textarea "in my opinion I think they should not banned it entirely bec"
type textarea "x"
type textarea "in my opinion I think they should not banned it entirely beca"
type textarea "x"
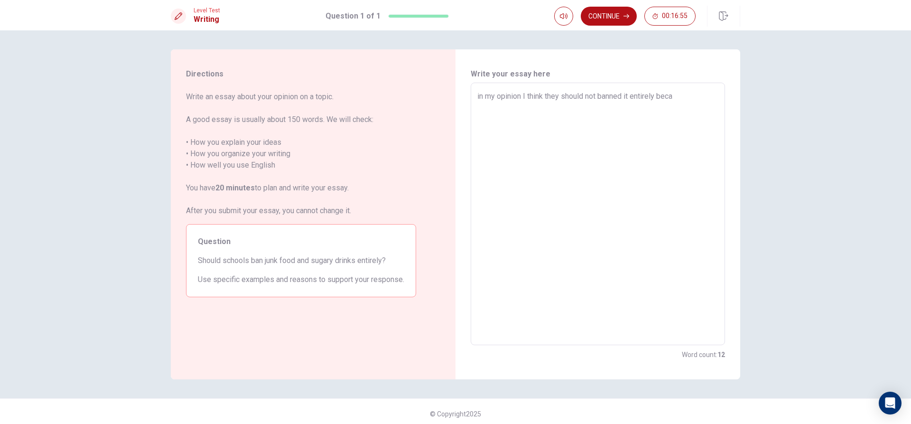
type textarea "in my opinion I think they should not banned it entirely becau"
type textarea "x"
type textarea "in my opinion I think they should not banned it entirely becaus"
type textarea "x"
type textarea "in my opinion I think they should not banned it entirely because"
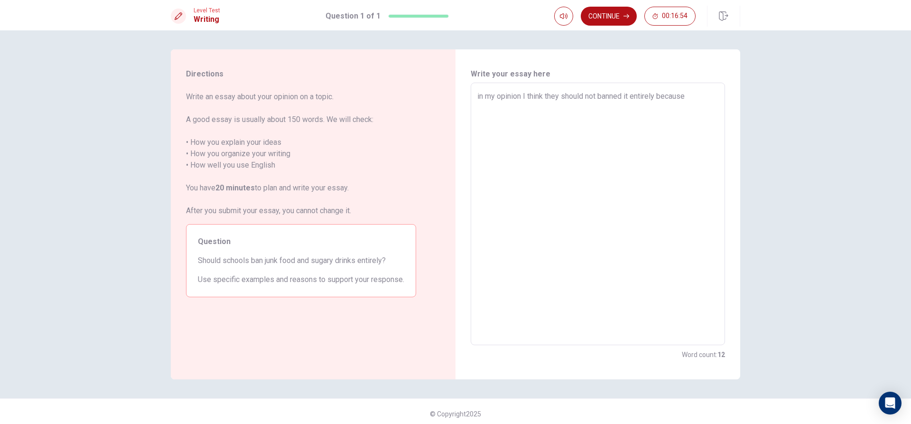
type textarea "x"
type textarea "in my opinion I think they should not banned it entirely because"
type textarea "x"
type textarea "in my opinion I think they should not banned it entirely because s"
type textarea "x"
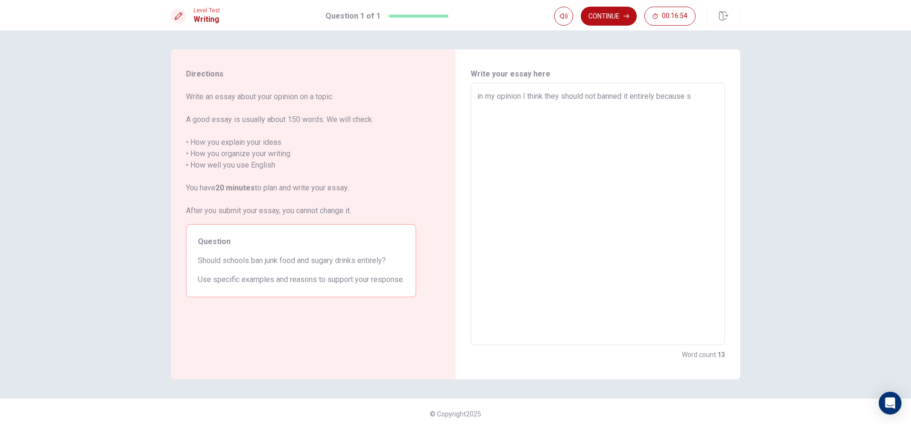
type textarea "in my opinion I think they should not banned it entirely because so"
type textarea "x"
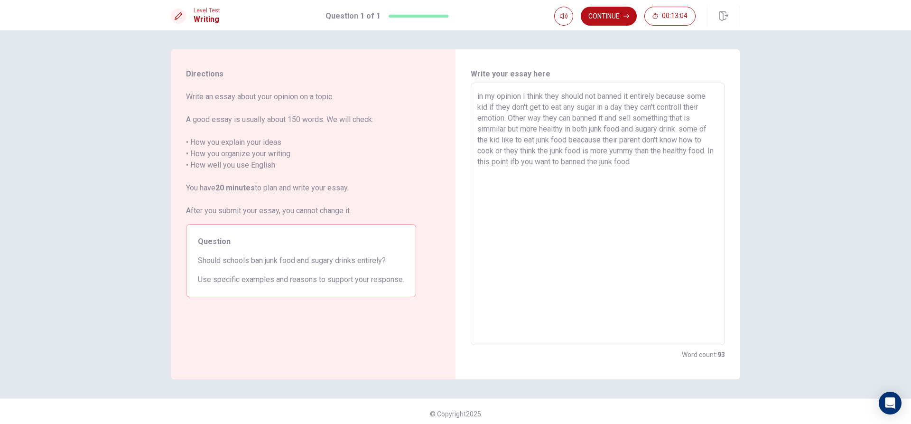
click at [524, 164] on textarea "in my opinion I think they should not banned it entirely because some kid if th…" at bounding box center [597, 214] width 241 height 247
click at [533, 161] on textarea "in my opinion I think they should not banned it entirely because some kid if th…" at bounding box center [597, 214] width 241 height 247
click at [645, 160] on textarea "in my opinion I think they should not banned it entirely because some kid if th…" at bounding box center [597, 214] width 241 height 247
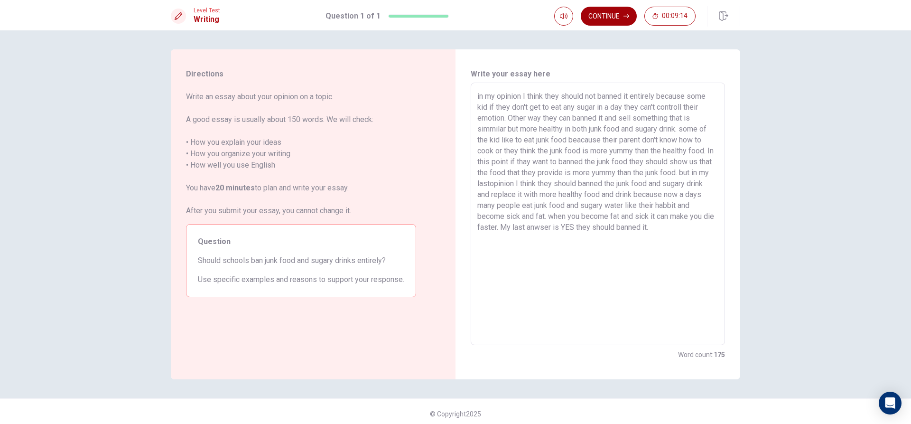
click at [613, 12] on button "Continue" at bounding box center [609, 16] width 56 height 19
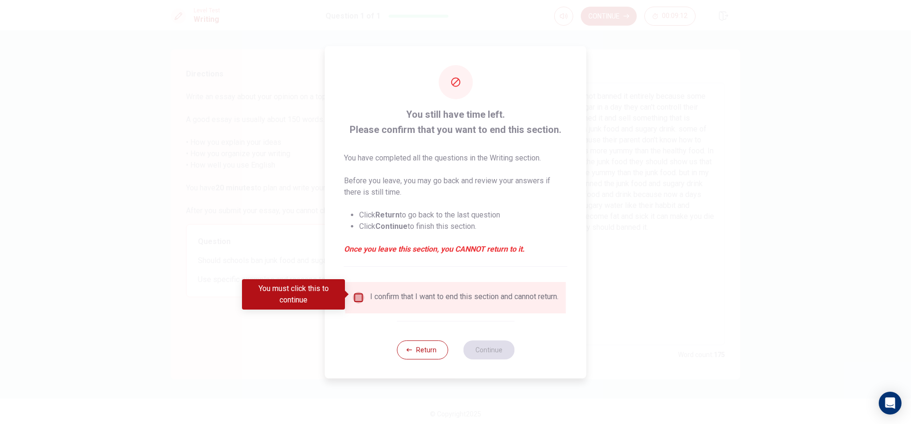
click at [358, 292] on input "You must click this to continue" at bounding box center [358, 297] width 11 height 11
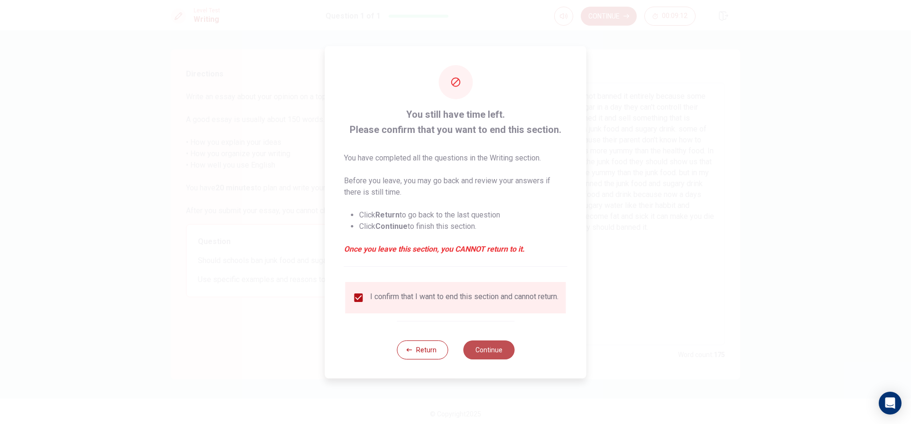
click at [469, 352] on button "Continue" at bounding box center [488, 349] width 51 height 19
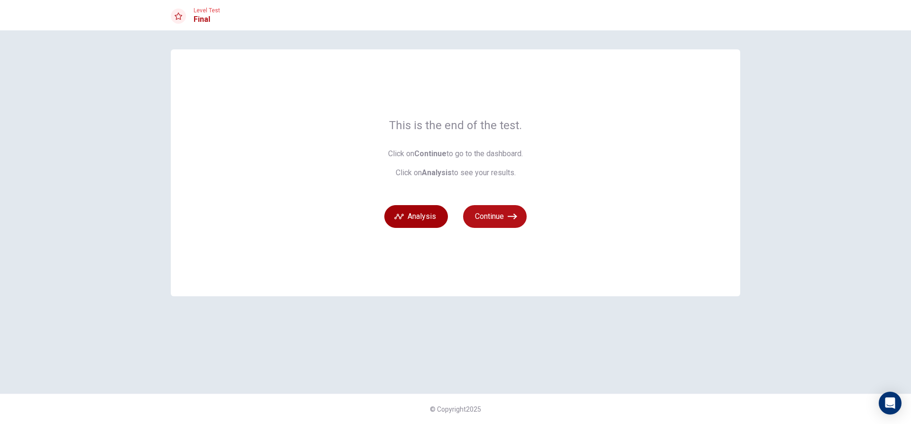
click at [412, 217] on button "Analysis" at bounding box center [416, 216] width 64 height 23
